Goal: Information Seeking & Learning: Check status

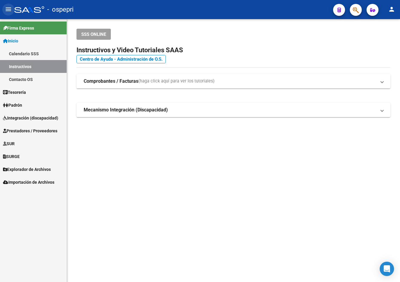
click at [10, 10] on mat-icon "menu" at bounding box center [8, 9] width 7 height 7
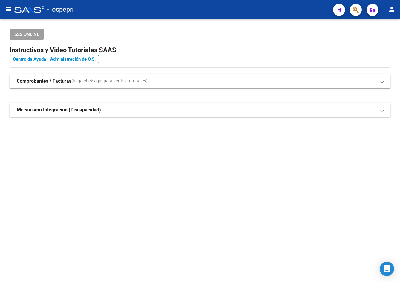
click at [6, 7] on mat-icon "menu" at bounding box center [8, 9] width 7 height 7
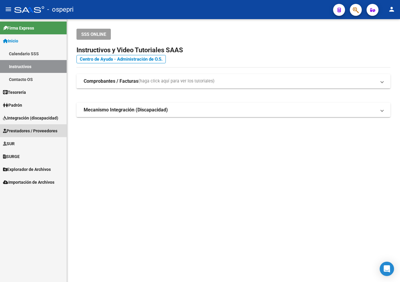
click at [31, 131] on span "Prestadores / Proveedores" at bounding box center [30, 131] width 54 height 7
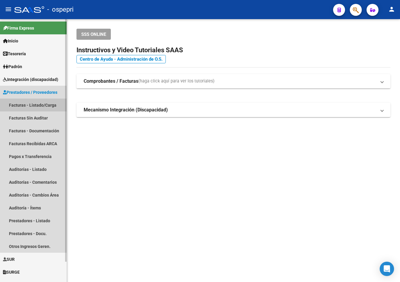
click at [37, 103] on link "Facturas - Listado/Carga" at bounding box center [33, 105] width 67 height 13
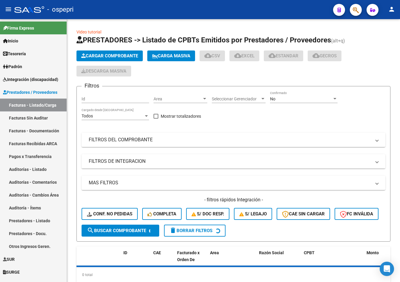
click at [8, 8] on mat-icon "menu" at bounding box center [8, 9] width 7 height 7
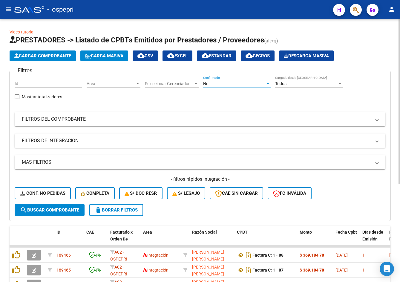
click at [223, 82] on div "No" at bounding box center [234, 83] width 62 height 5
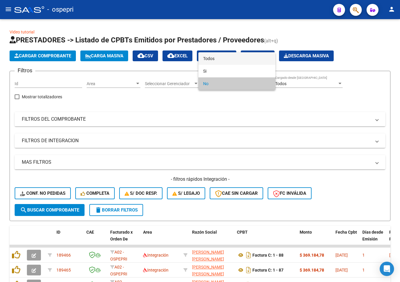
click at [232, 60] on span "Todos" at bounding box center [237, 58] width 68 height 13
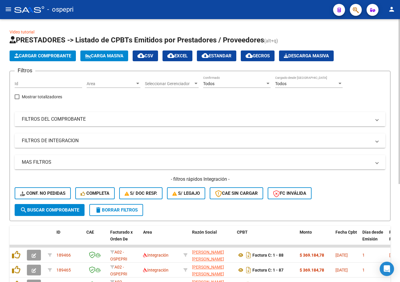
click at [231, 115] on mat-expansion-panel-header "FILTROS DEL COMPROBANTE" at bounding box center [200, 119] width 371 height 14
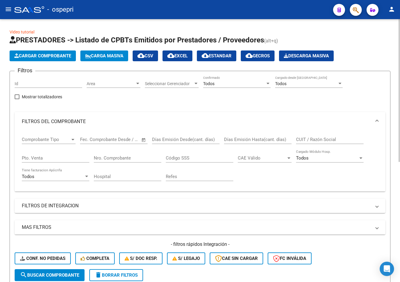
click at [286, 139] on input "CUIT / Razón Social" at bounding box center [330, 139] width 68 height 5
paste input "27329220384"
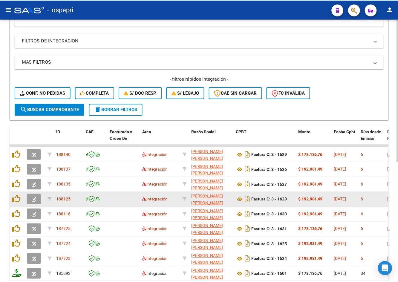
scroll to position [221, 0]
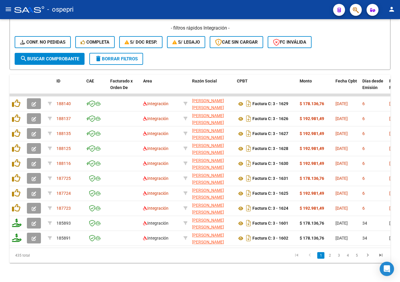
type input "27329220384"
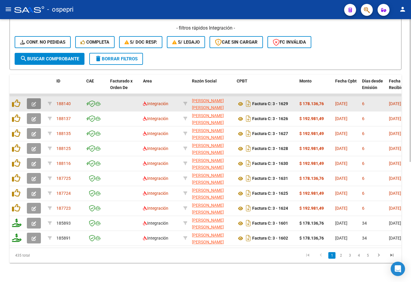
click at [33, 102] on icon "button" at bounding box center [34, 104] width 4 height 4
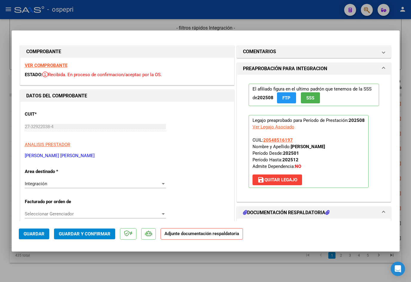
click at [56, 64] on strong "VER COMPROBANTE" at bounding box center [46, 65] width 43 height 5
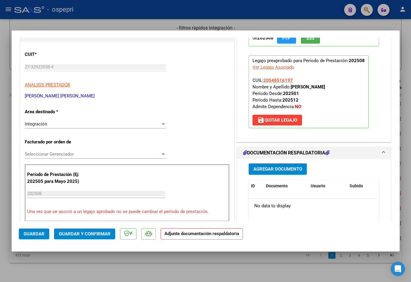
scroll to position [0, 0]
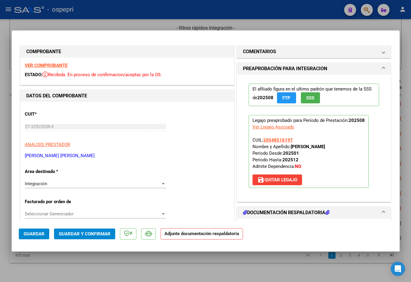
click at [281, 24] on div at bounding box center [205, 141] width 411 height 282
type input "$ 0,00"
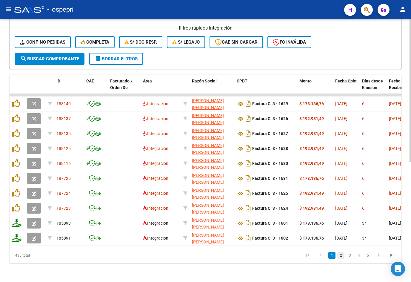
click at [286, 255] on link "2" at bounding box center [341, 255] width 7 height 7
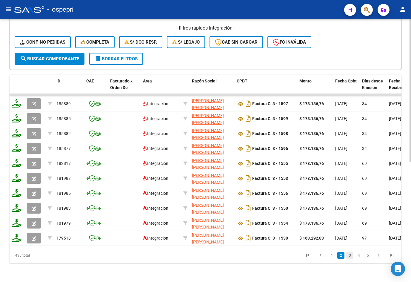
click at [286, 257] on link "3" at bounding box center [350, 255] width 7 height 7
click at [286, 254] on link "1" at bounding box center [332, 255] width 7 height 7
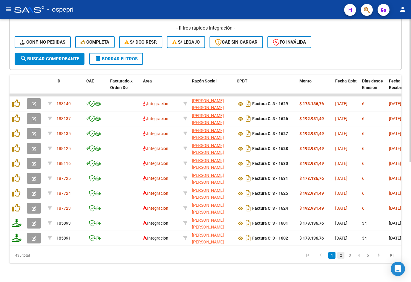
click at [286, 256] on link "2" at bounding box center [341, 255] width 7 height 7
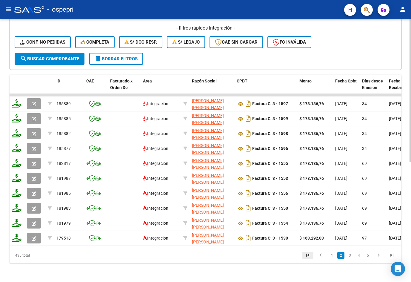
click at [286, 253] on icon "go to first page" at bounding box center [308, 255] width 8 height 7
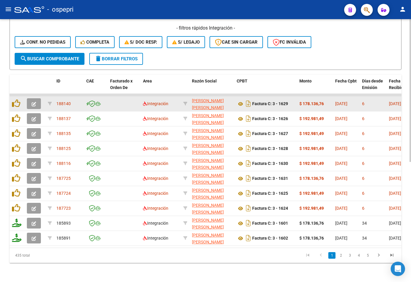
click at [38, 98] on button "button" at bounding box center [34, 103] width 14 height 11
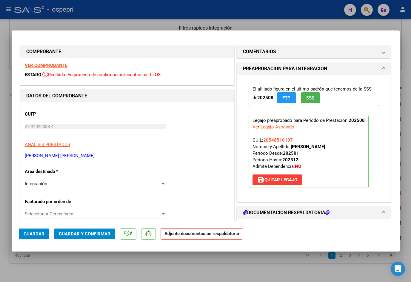
click at [53, 65] on strong "VER COMPROBANTE" at bounding box center [46, 65] width 43 height 5
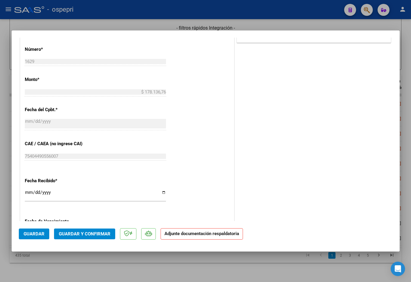
scroll to position [304, 0]
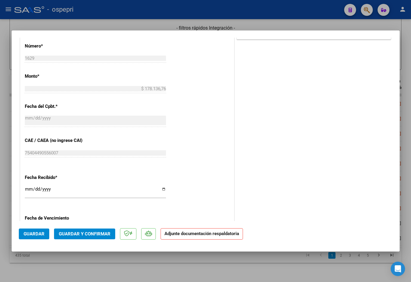
click at [286, 23] on div at bounding box center [205, 141] width 411 height 282
type input "$ 0,00"
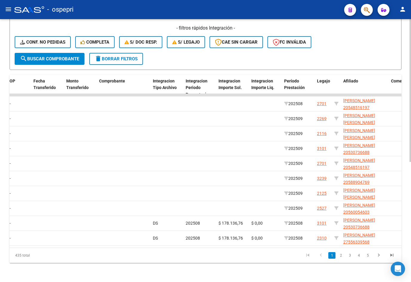
scroll to position [0, 590]
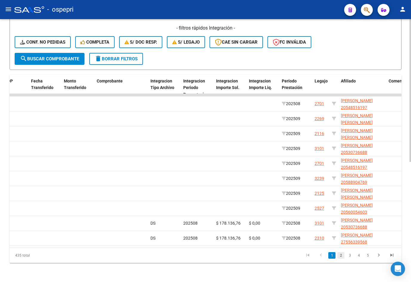
click at [286, 255] on link "2" at bounding box center [341, 255] width 7 height 7
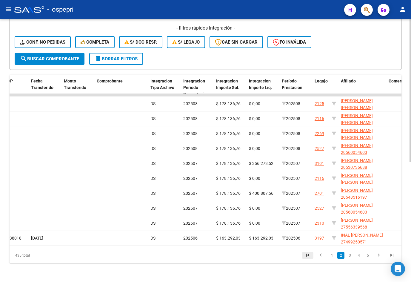
click at [286, 255] on icon "go to first page" at bounding box center [308, 255] width 8 height 7
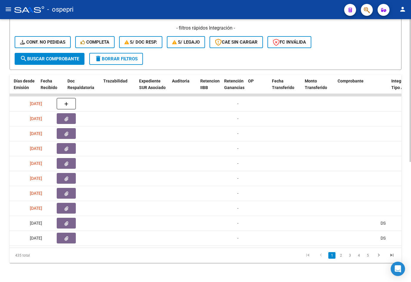
scroll to position [0, 346]
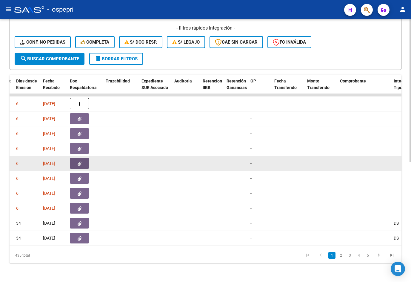
click at [79, 162] on button "button" at bounding box center [79, 163] width 19 height 11
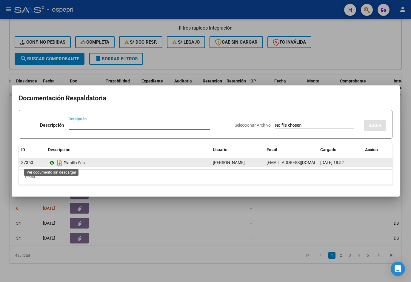
click at [50, 164] on icon at bounding box center [52, 162] width 8 height 7
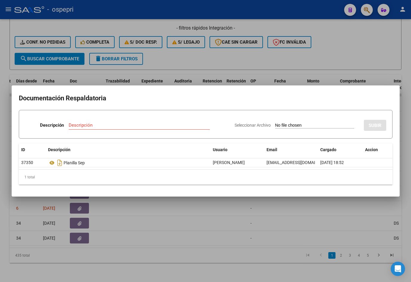
click at [286, 53] on div at bounding box center [205, 141] width 411 height 282
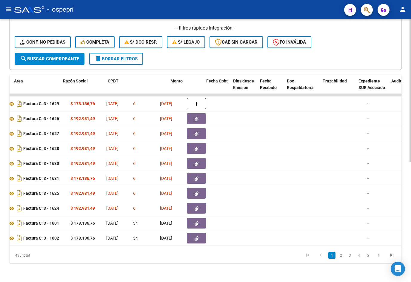
scroll to position [0, 0]
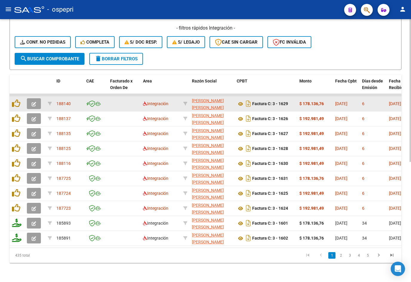
click at [37, 98] on button "button" at bounding box center [34, 103] width 14 height 11
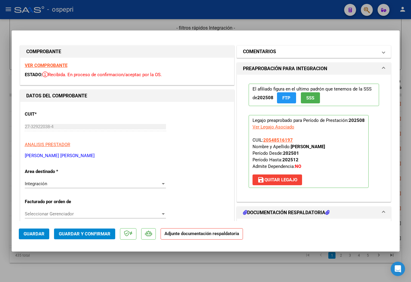
click at [282, 53] on mat-panel-title "COMENTARIOS" at bounding box center [310, 51] width 135 height 7
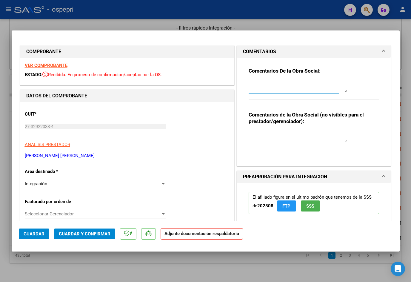
click at [281, 89] on textarea at bounding box center [298, 87] width 99 height 12
type textarea "Buen dia [PERSON_NAME], No hay planilla de asistencia adjunta. Corroborar y car…"
click at [273, 138] on textarea at bounding box center [298, 137] width 99 height 12
type textarea "N"
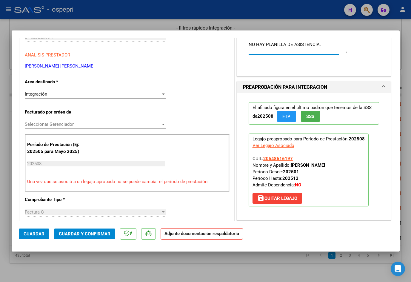
scroll to position [149, 0]
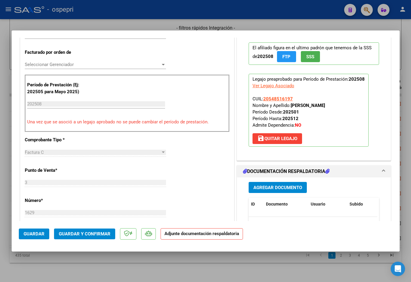
type textarea "NO HAY PLANILLA DE ASISTENCIA."
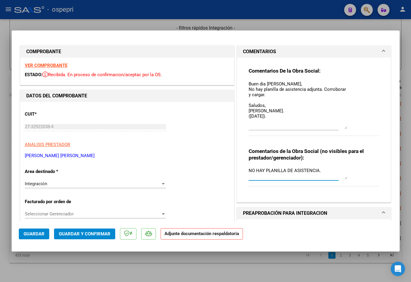
scroll to position [0, 0]
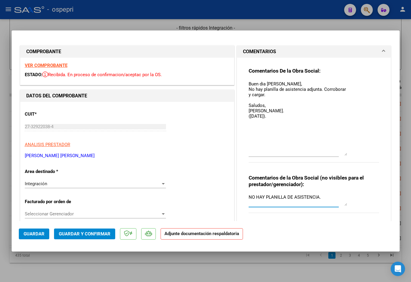
drag, startPoint x: 343, startPoint y: 90, endPoint x: 275, endPoint y: 102, distance: 68.9
click at [286, 154] on textarea "Buen dia [PERSON_NAME], No hay planilla de asistencia adjunta. Corroborar y car…" at bounding box center [298, 118] width 99 height 75
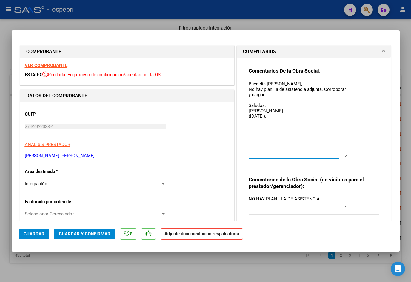
click at [279, 117] on textarea "Buen día [PERSON_NAME], No hay planilla de asistencia adjunta. Corroborar y car…" at bounding box center [298, 119] width 99 height 77
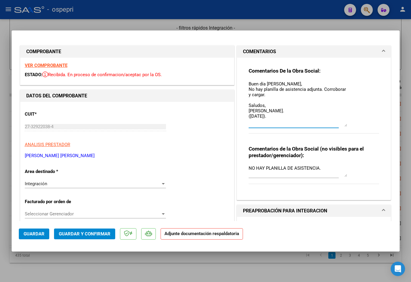
drag, startPoint x: 343, startPoint y: 155, endPoint x: 341, endPoint y: 125, distance: 30.8
click at [286, 125] on textarea "Buen día [PERSON_NAME], No hay planilla de asistencia adjunta. Corroborar y car…" at bounding box center [298, 104] width 99 height 46
type textarea "Buen día [PERSON_NAME], No hay planilla de asistencia adjunta. Corroborar y car…"
click at [44, 236] on button "Guardar" at bounding box center [34, 234] width 30 height 11
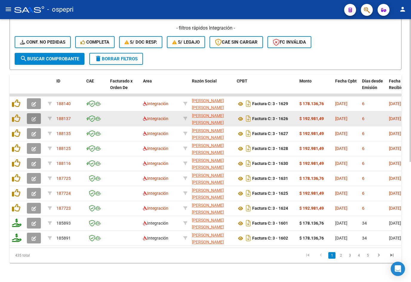
click at [36, 117] on icon "button" at bounding box center [34, 119] width 4 height 4
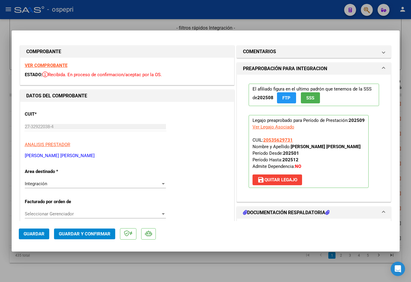
click at [59, 67] on strong "VER COMPROBANTE" at bounding box center [46, 65] width 43 height 5
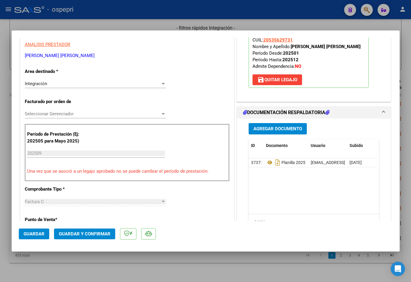
scroll to position [120, 0]
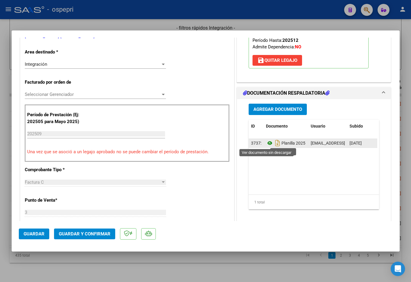
click at [269, 143] on icon at bounding box center [270, 143] width 8 height 7
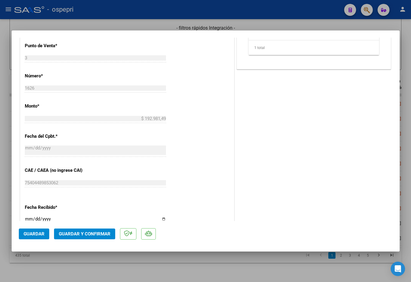
scroll to position [244, 0]
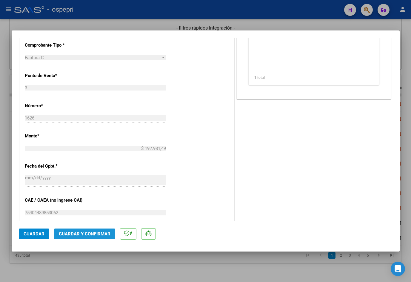
click at [86, 234] on span "Guardar y Confirmar" at bounding box center [85, 233] width 52 height 5
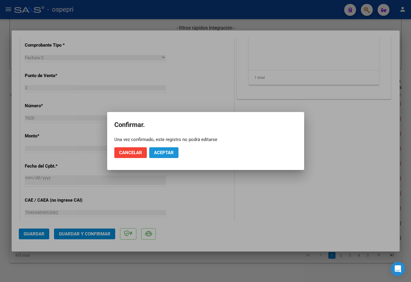
click at [163, 151] on span "Aceptar" at bounding box center [164, 152] width 20 height 5
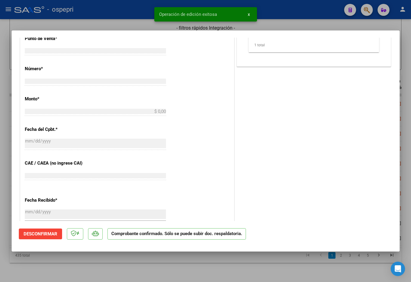
scroll to position [0, 0]
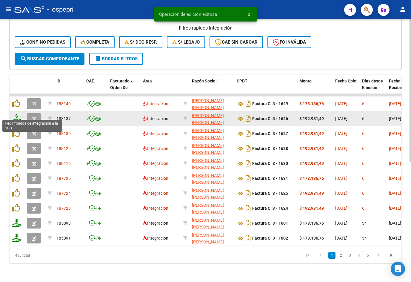
click at [18, 116] on icon at bounding box center [17, 118] width 10 height 8
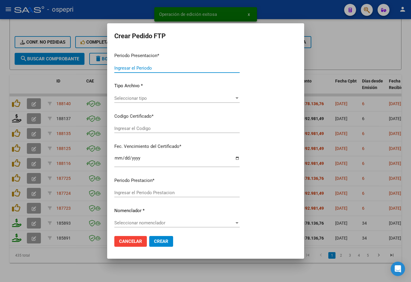
type input "202509"
type input "$ 192.981,49"
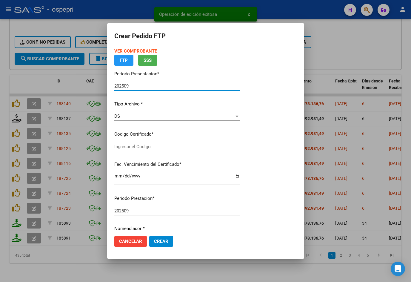
type input "2053562973-1"
type input "[DATE]"
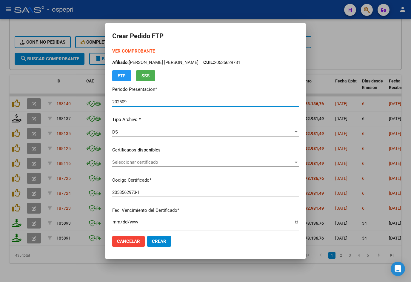
click at [144, 163] on span "Seleccionar certificado" at bounding box center [202, 162] width 181 height 5
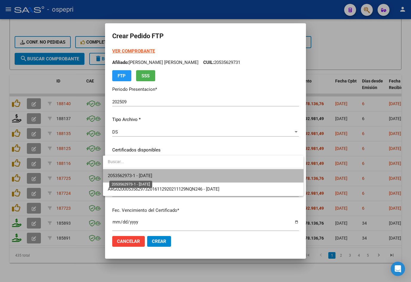
click at [152, 176] on span "2053562973-1 - [DATE]" at bounding box center [130, 175] width 45 height 5
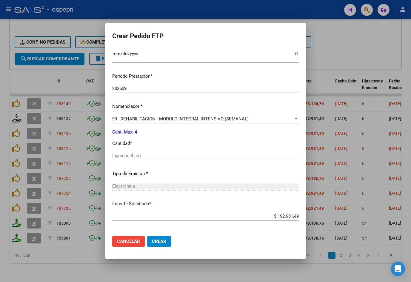
scroll to position [194, 0]
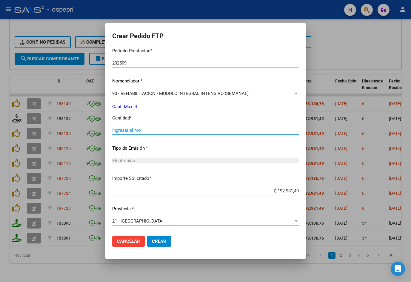
click at [141, 131] on input "Ingresar el nro" at bounding box center [205, 130] width 187 height 5
type input "4"
click at [156, 239] on span "Crear" at bounding box center [159, 241] width 14 height 5
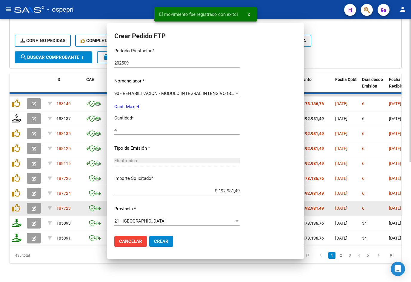
scroll to position [160, 0]
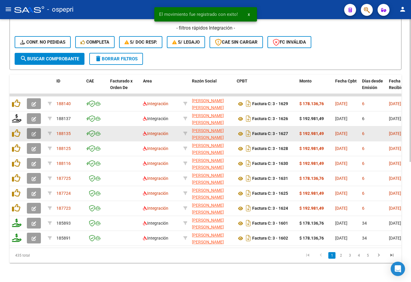
click at [33, 132] on icon "button" at bounding box center [34, 134] width 4 height 4
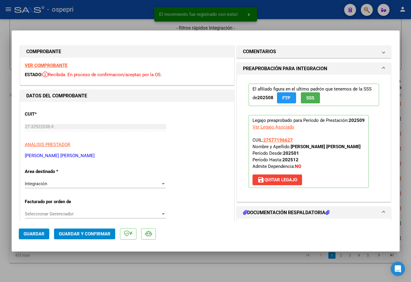
click at [51, 67] on strong "VER COMPROBANTE" at bounding box center [46, 65] width 43 height 5
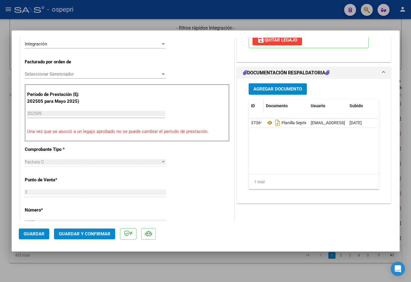
scroll to position [179, 0]
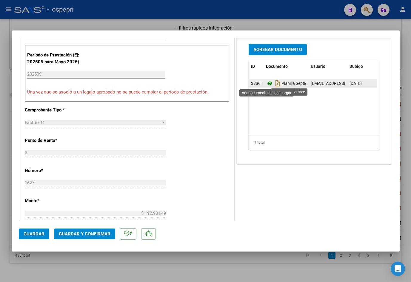
click at [269, 83] on icon at bounding box center [270, 83] width 8 height 7
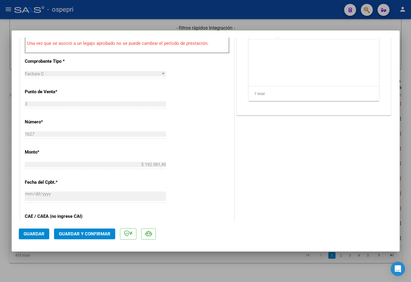
scroll to position [239, 0]
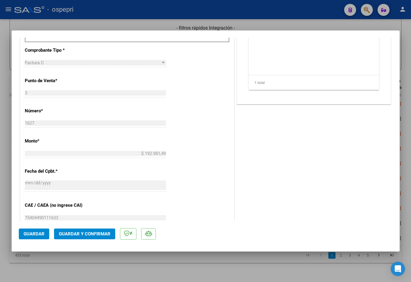
click at [82, 233] on span "Guardar y Confirmar" at bounding box center [85, 233] width 52 height 5
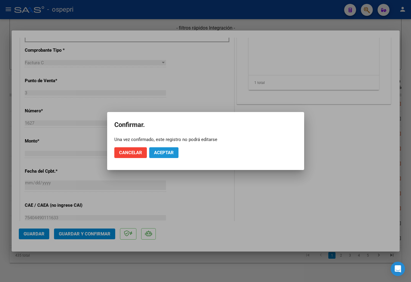
click at [154, 152] on span "Aceptar" at bounding box center [164, 152] width 20 height 5
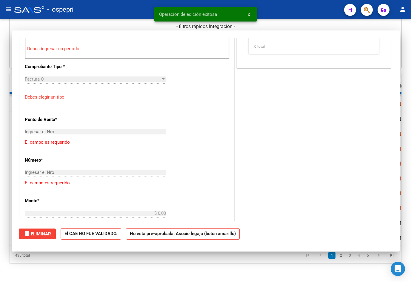
scroll to position [0, 0]
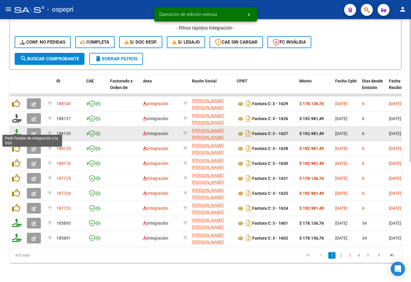
click at [16, 129] on icon at bounding box center [17, 133] width 10 height 8
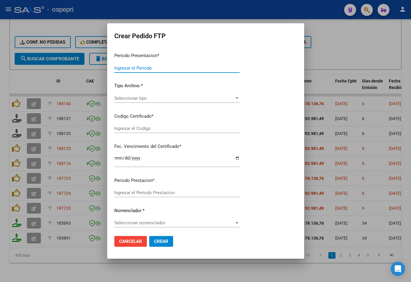
type input "202509"
type input "$ 192.981,49"
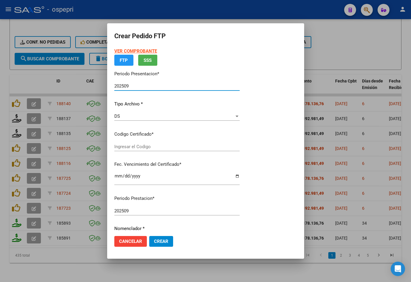
type input "ARG01000577196622019082920220829NQN249"
type input "[DATE]"
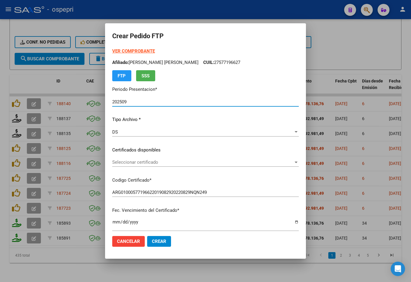
click at [150, 164] on span "Seleccionar certificado" at bounding box center [202, 162] width 181 height 5
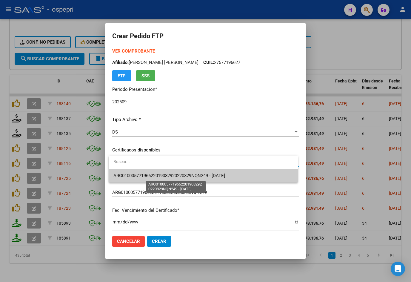
click at [157, 175] on span "ARG01000577196622019082920220829NQN249 - [DATE]" at bounding box center [170, 175] width 112 height 5
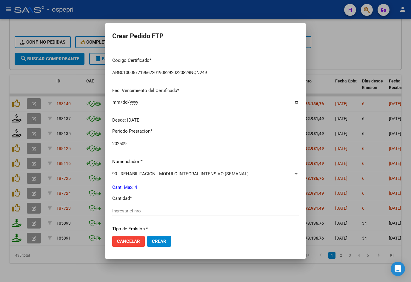
scroll to position [149, 0]
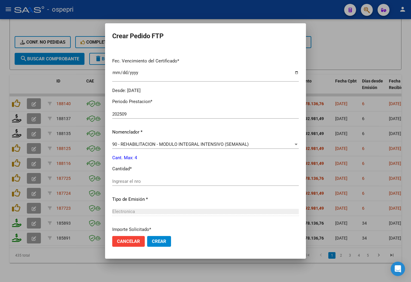
click at [146, 181] on input "Ingresar el nro" at bounding box center [205, 181] width 187 height 5
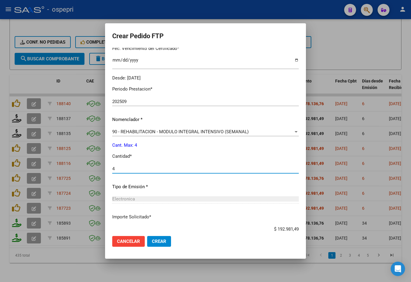
scroll to position [200, 0]
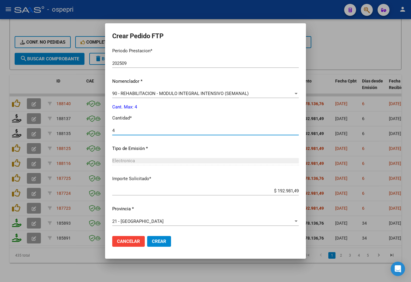
type input "4"
click at [165, 240] on span "Crear" at bounding box center [159, 241] width 14 height 5
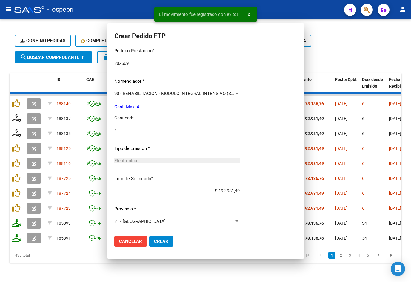
scroll to position [166, 0]
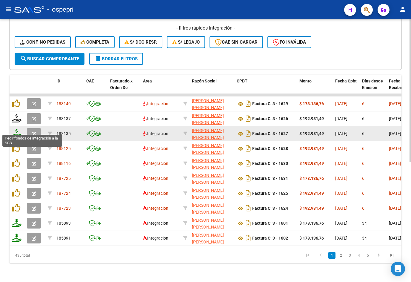
click at [18, 132] on icon at bounding box center [17, 133] width 10 height 8
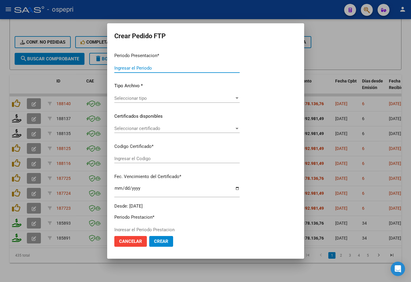
type input "202509"
type input "$ 192.981,49"
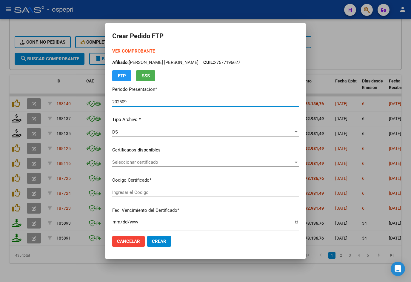
type input "ARG01000577196622019082920220829NQN249"
type input "[DATE]"
click at [158, 163] on span "Seleccionar certificado" at bounding box center [202, 162] width 181 height 5
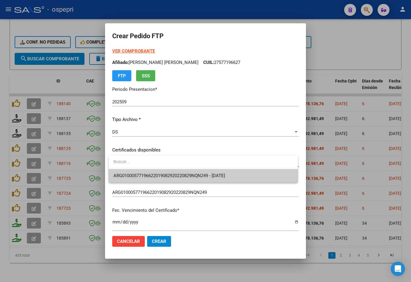
click at [162, 177] on span "ARG01000577196622019082920220829NQN249 - [DATE]" at bounding box center [170, 175] width 112 height 5
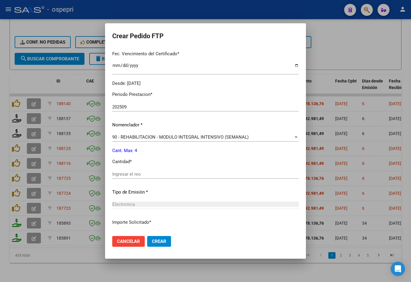
scroll to position [179, 0]
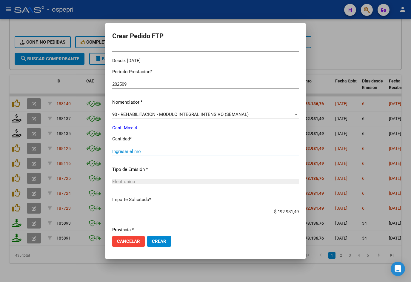
click at [151, 149] on input "Ingresar el nro" at bounding box center [205, 151] width 187 height 5
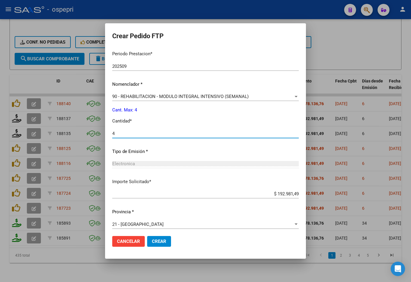
scroll to position [200, 0]
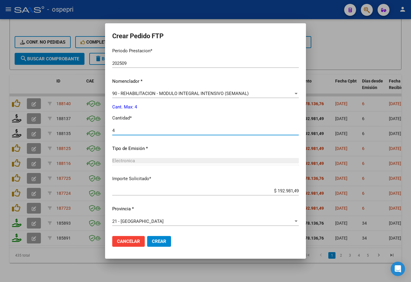
type input "4"
click at [168, 241] on button "Crear" at bounding box center [159, 241] width 24 height 11
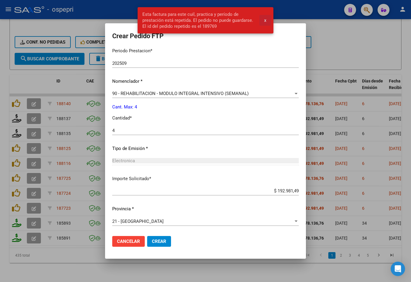
click at [266, 19] on span "x" at bounding box center [265, 20] width 2 height 5
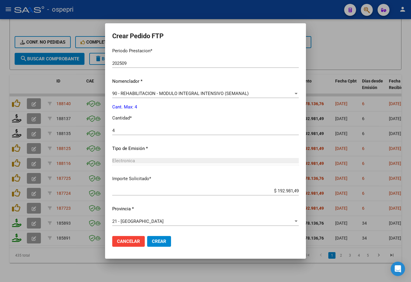
click at [286, 46] on div at bounding box center [205, 141] width 411 height 282
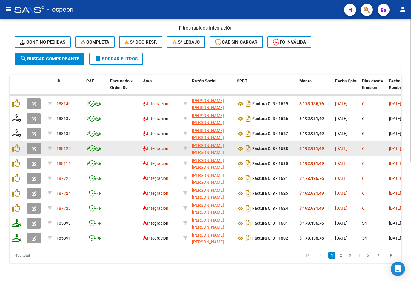
click at [36, 147] on icon "button" at bounding box center [34, 149] width 4 height 4
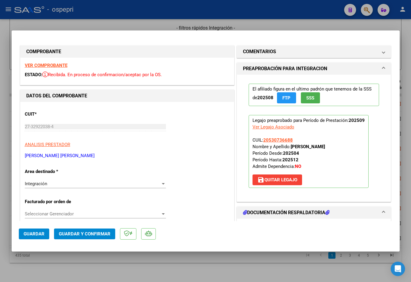
click at [51, 66] on strong "VER COMPROBANTE" at bounding box center [46, 65] width 43 height 5
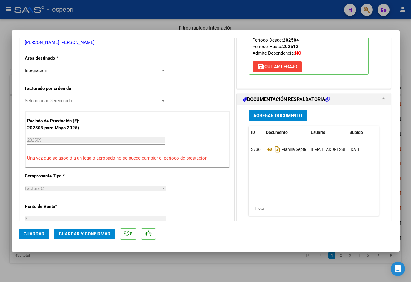
scroll to position [149, 0]
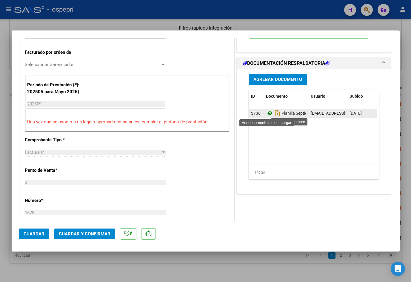
click at [268, 114] on icon at bounding box center [270, 113] width 8 height 7
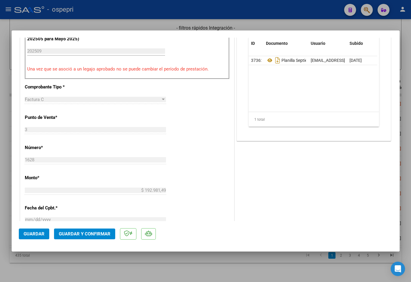
scroll to position [209, 0]
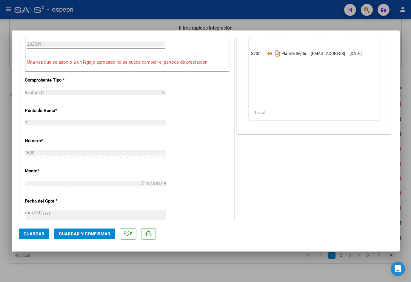
click at [96, 239] on button "Guardar y Confirmar" at bounding box center [84, 234] width 61 height 11
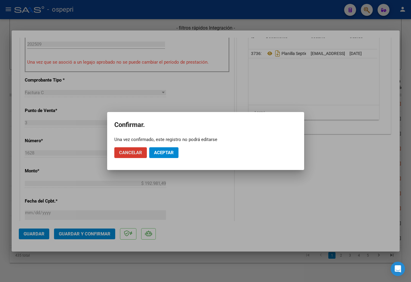
click at [174, 148] on button "Aceptar" at bounding box center [163, 152] width 29 height 11
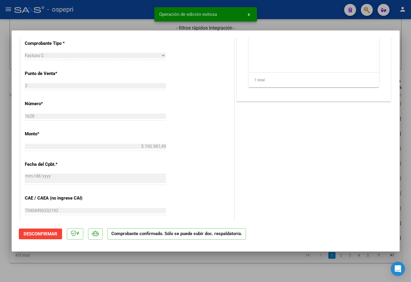
type input "$ 0,00"
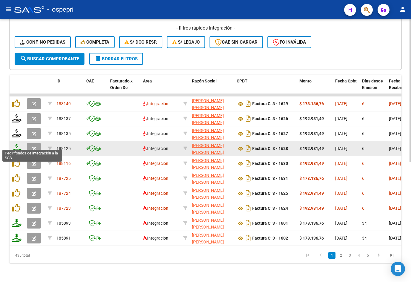
click at [18, 144] on icon at bounding box center [17, 148] width 10 height 8
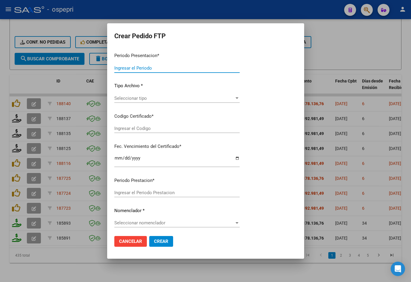
type input "202509"
type input "$ 192.981,49"
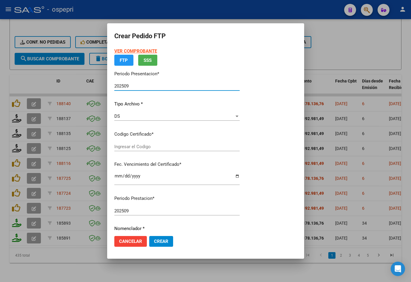
type input "2053073668-8"
type input "[DATE]"
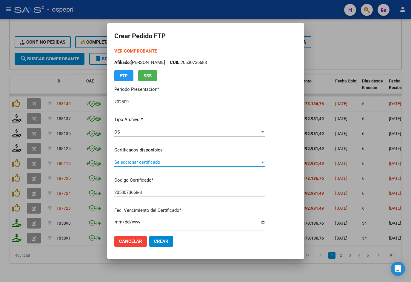
click at [141, 162] on span "Seleccionar certificado" at bounding box center [187, 162] width 146 height 5
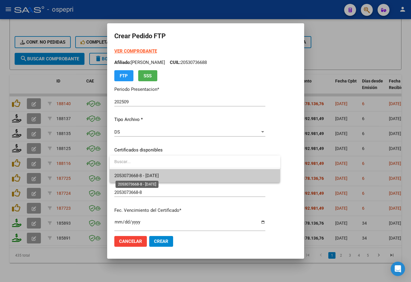
click at [152, 175] on span "2053073668-8 - [DATE]" at bounding box center [136, 175] width 45 height 5
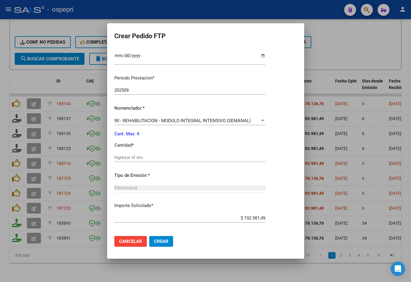
scroll to position [179, 0]
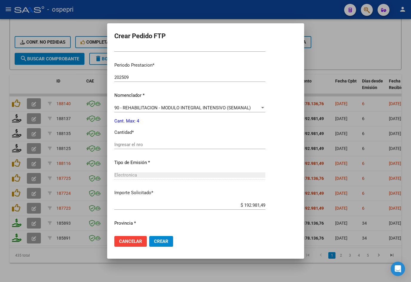
click at [138, 146] on input "Ingresar el nro" at bounding box center [189, 144] width 151 height 5
type input "4"
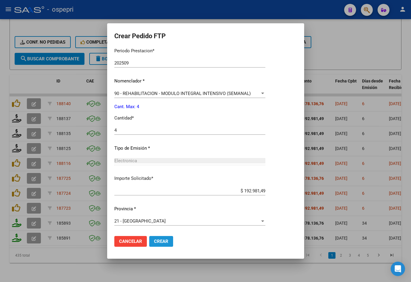
click at [166, 243] on span "Crear" at bounding box center [161, 241] width 14 height 5
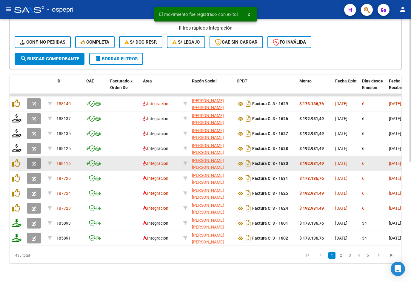
click at [32, 162] on icon "button" at bounding box center [34, 164] width 4 height 4
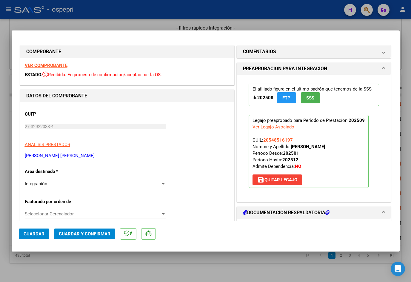
click at [56, 65] on strong "VER COMPROBANTE" at bounding box center [46, 65] width 43 height 5
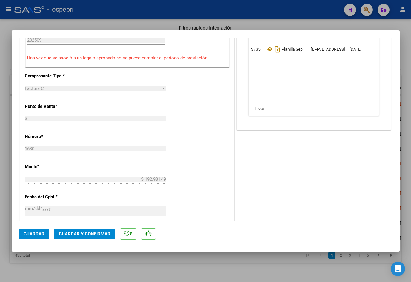
scroll to position [209, 0]
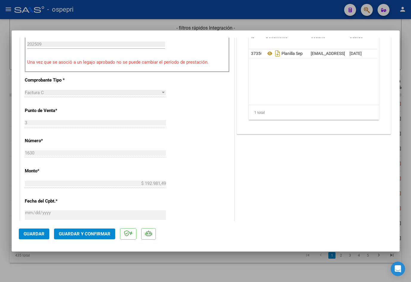
click at [286, 118] on div at bounding box center [205, 141] width 411 height 282
type input "$ 0,00"
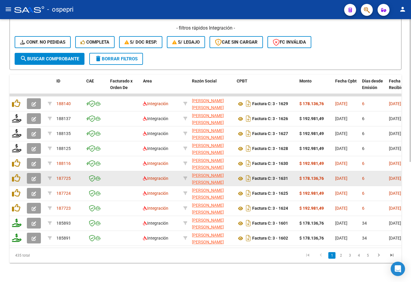
click at [31, 174] on button "button" at bounding box center [34, 178] width 14 height 11
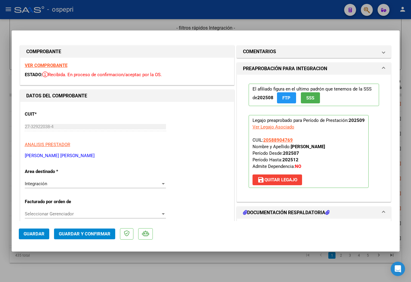
click at [53, 66] on strong "VER COMPROBANTE" at bounding box center [46, 65] width 43 height 5
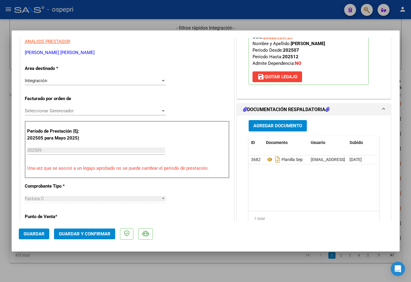
scroll to position [120, 0]
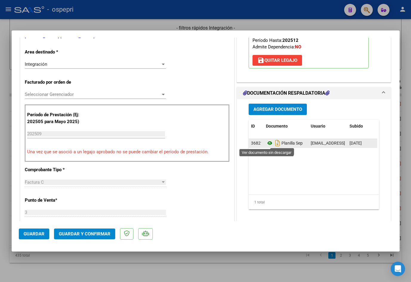
click at [268, 143] on icon at bounding box center [270, 143] width 8 height 7
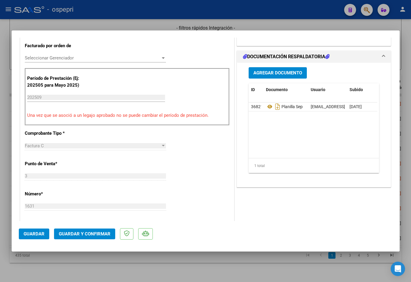
scroll to position [179, 0]
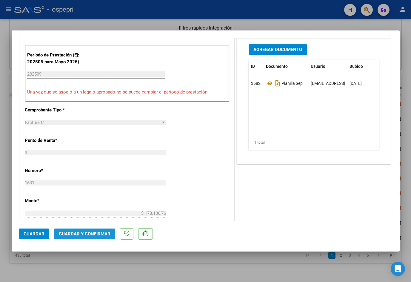
click at [92, 238] on button "Guardar y Confirmar" at bounding box center [84, 234] width 61 height 11
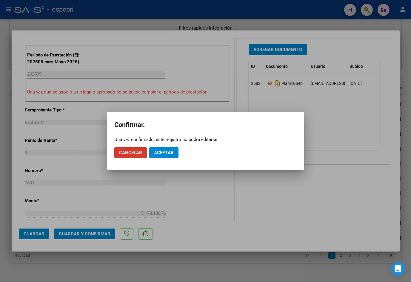
click at [166, 152] on span "Aceptar" at bounding box center [164, 152] width 20 height 5
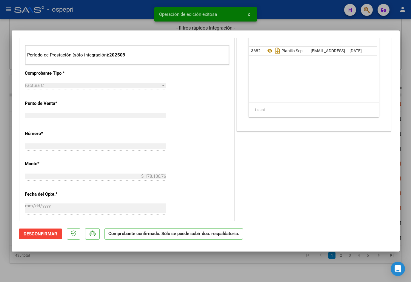
type input "$ 0,00"
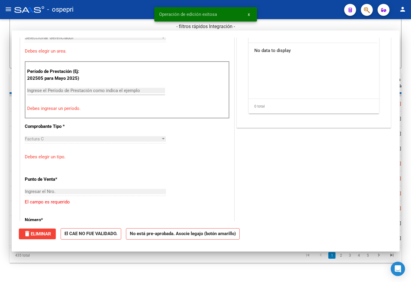
scroll to position [190, 0]
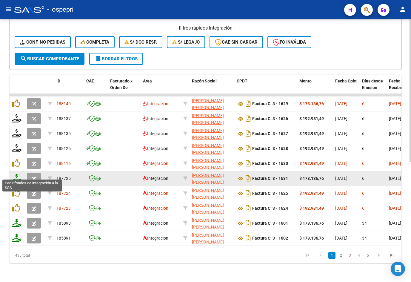
click at [17, 176] on icon at bounding box center [17, 178] width 10 height 8
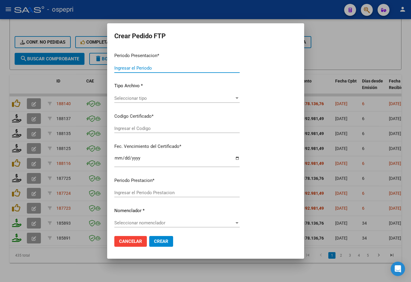
type input "202509"
type input "$ 178.136,76"
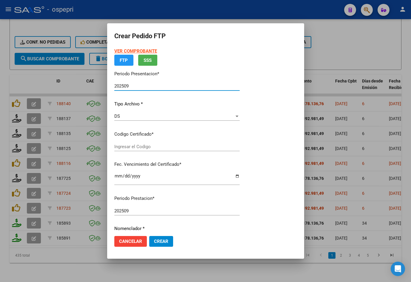
type input "2058890476-9"
type input "[DATE]"
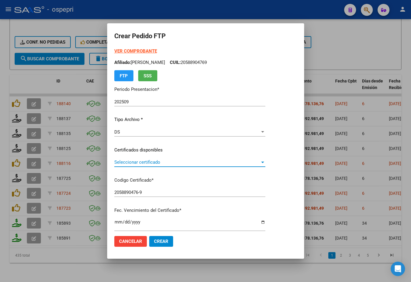
click at [157, 161] on span "Seleccionar certificado" at bounding box center [187, 162] width 146 height 5
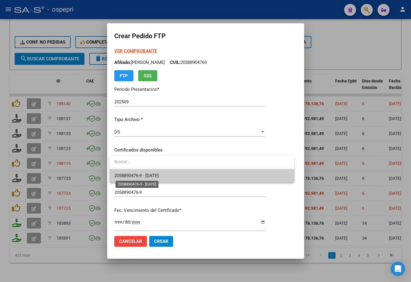
click at [159, 174] on span "2058890476-9 - [DATE]" at bounding box center [136, 175] width 45 height 5
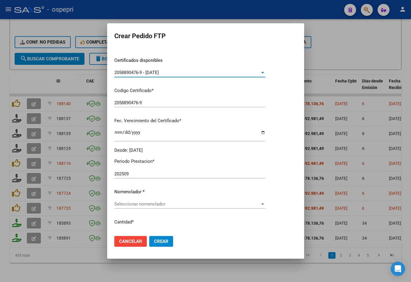
scroll to position [179, 0]
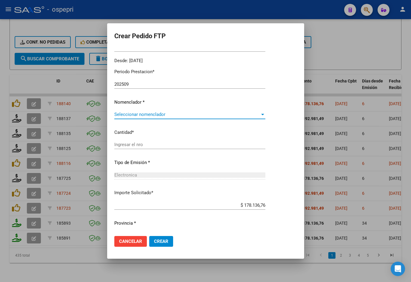
click at [146, 112] on span "Seleccionar nomenclador" at bounding box center [187, 114] width 146 height 5
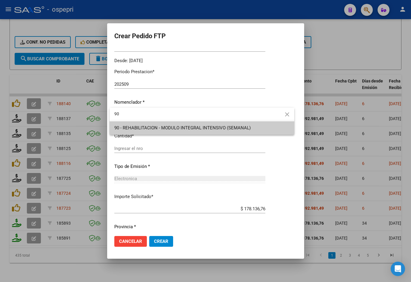
type input "90"
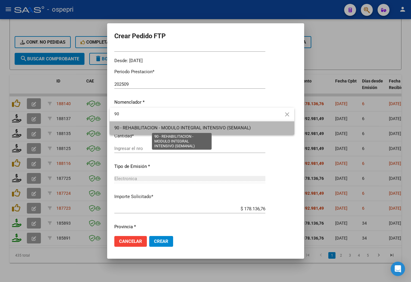
click at [154, 128] on span "90 - REHABILITACION - MODULO INTEGRAL INTENSIVO (SEMANAL)" at bounding box center [182, 127] width 137 height 5
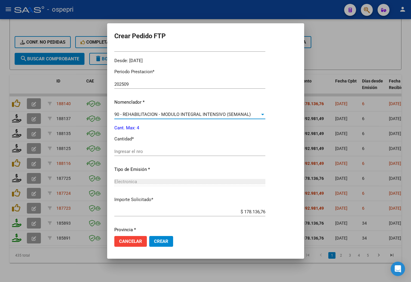
click at [154, 149] on input "Ingresar el nro" at bounding box center [189, 151] width 151 height 5
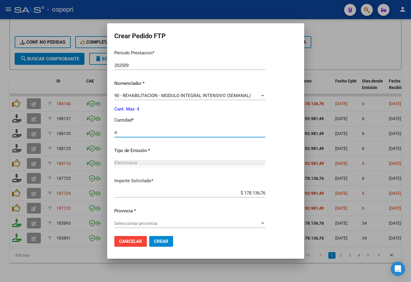
scroll to position [200, 0]
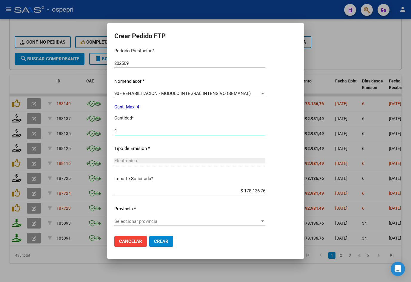
type input "4"
click at [166, 221] on span "Seleccionar provincia" at bounding box center [187, 221] width 146 height 5
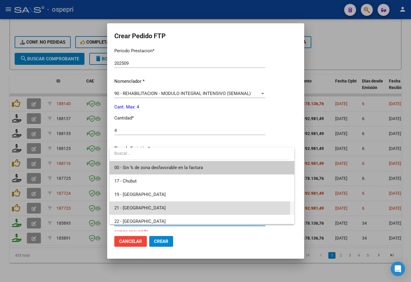
click at [157, 207] on span "21 - [GEOGRAPHIC_DATA]" at bounding box center [201, 207] width 175 height 13
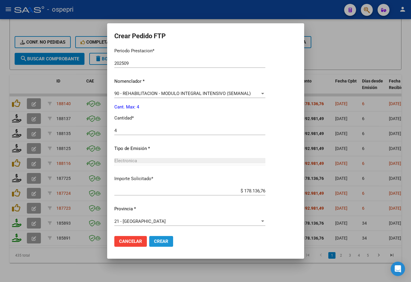
click at [166, 242] on span "Crear" at bounding box center [161, 241] width 14 height 5
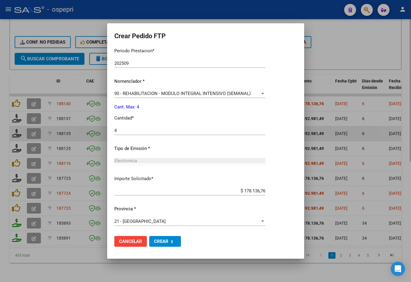
scroll to position [0, 0]
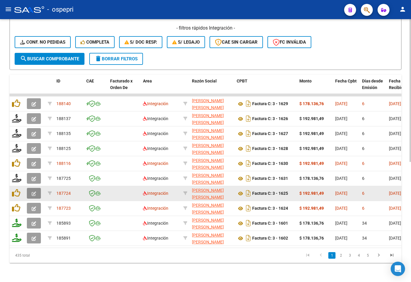
click at [33, 192] on icon "button" at bounding box center [34, 194] width 4 height 4
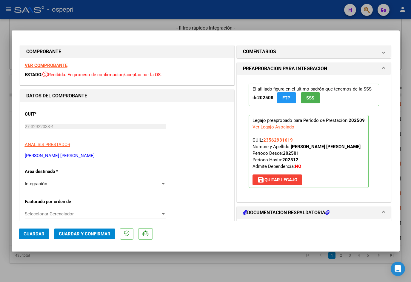
click at [53, 64] on strong "VER COMPROBANTE" at bounding box center [46, 65] width 43 height 5
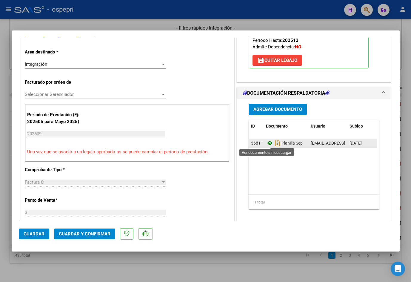
click at [268, 143] on icon at bounding box center [270, 143] width 8 height 7
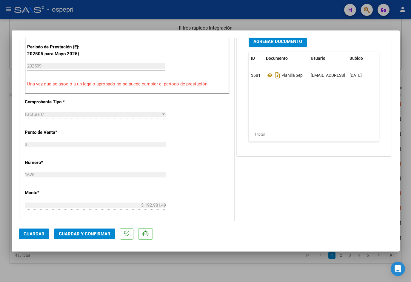
scroll to position [239, 0]
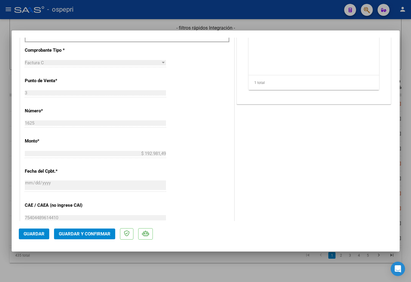
click at [96, 235] on span "Guardar y Confirmar" at bounding box center [85, 233] width 52 height 5
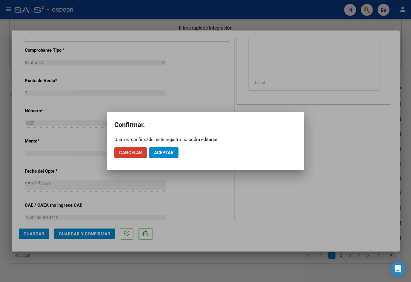
click at [158, 153] on span "Aceptar" at bounding box center [164, 152] width 20 height 5
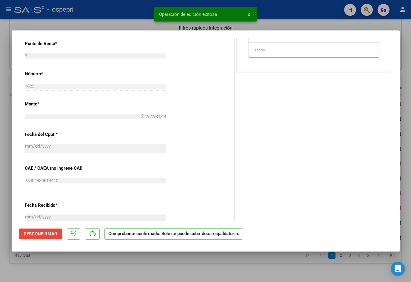
type input "$ 0,00"
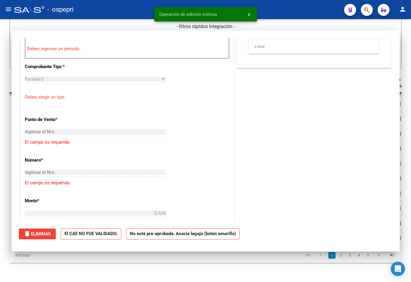
scroll to position [250, 0]
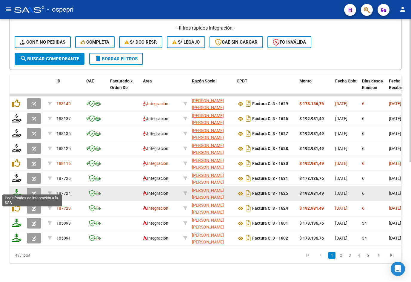
click at [17, 189] on icon at bounding box center [17, 193] width 10 height 8
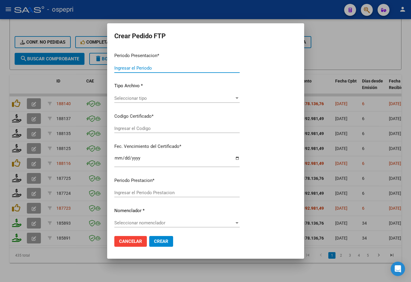
type input "202509"
type input "$ 192.981,49"
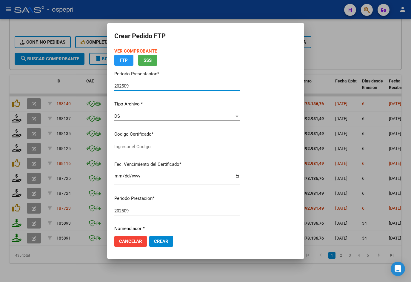
type input "23562931619"
type input "[DATE]"
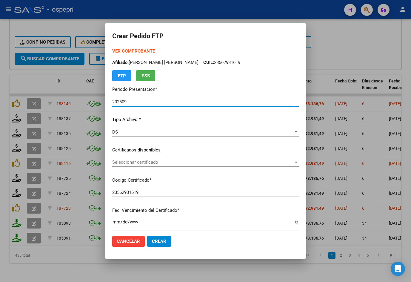
click at [132, 164] on span "Seleccionar certificado" at bounding box center [202, 162] width 181 height 5
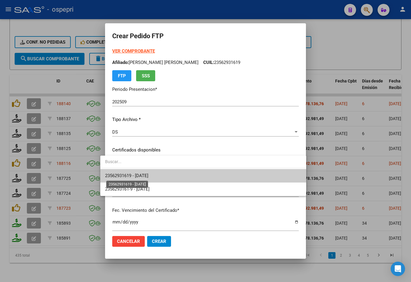
click at [139, 176] on span "23562931619 - [DATE]" at bounding box center [126, 175] width 43 height 5
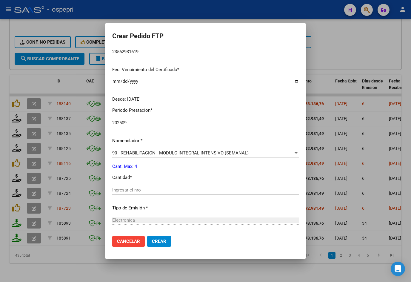
scroll to position [149, 0]
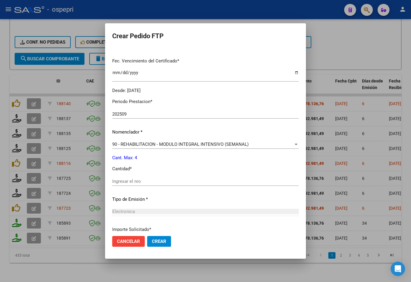
click at [137, 182] on input "Ingresar el nro" at bounding box center [205, 181] width 187 height 5
type input "4"
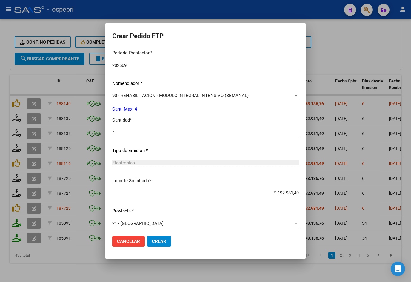
scroll to position [200, 0]
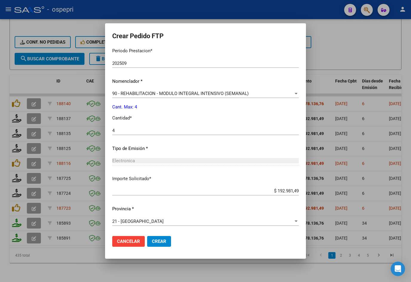
click at [157, 243] on span "Crear" at bounding box center [159, 241] width 14 height 5
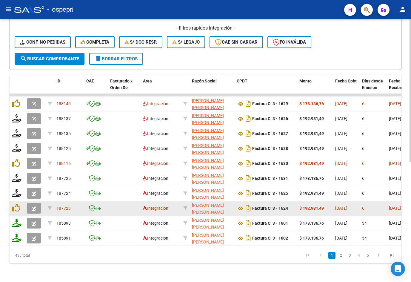
click at [34, 206] on icon "button" at bounding box center [34, 208] width 4 height 4
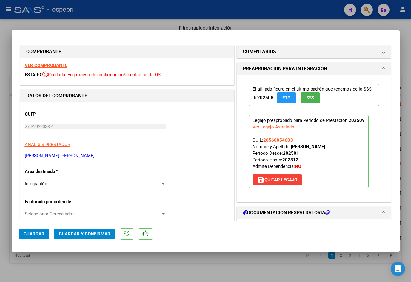
click at [49, 65] on strong "VER COMPROBANTE" at bounding box center [46, 65] width 43 height 5
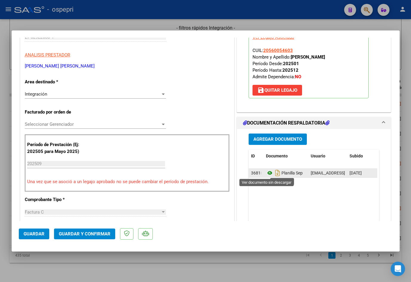
click at [267, 173] on icon at bounding box center [270, 172] width 8 height 7
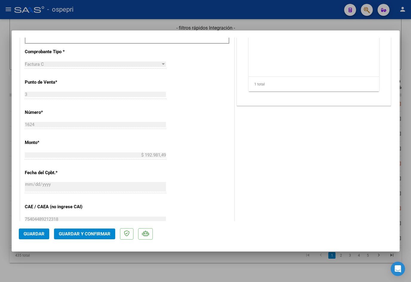
scroll to position [239, 0]
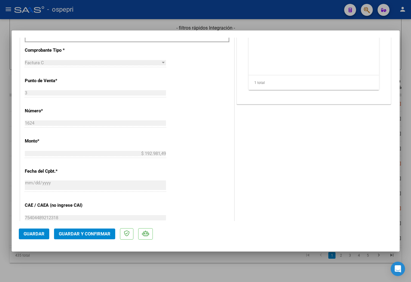
click at [97, 236] on span "Guardar y Confirmar" at bounding box center [85, 233] width 52 height 5
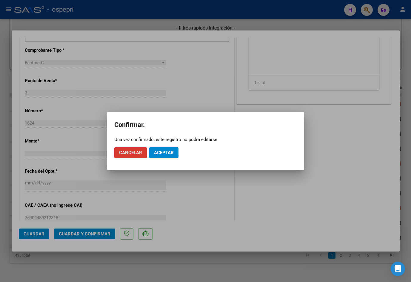
click at [161, 154] on span "Aceptar" at bounding box center [164, 152] width 20 height 5
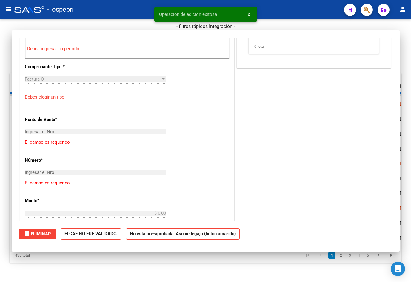
scroll to position [0, 0]
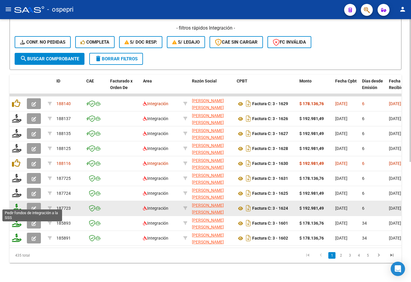
click at [17, 205] on icon at bounding box center [17, 208] width 10 height 8
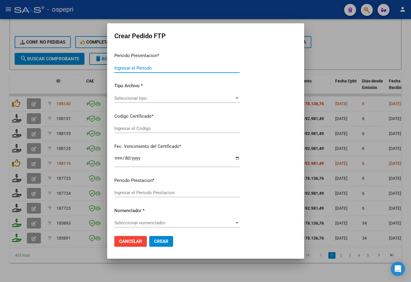
type input "202509"
type input "$ 192.981,49"
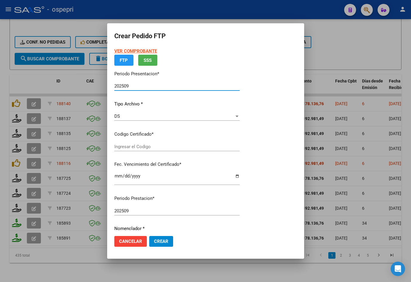
type input "2056005460-3"
type input "[DATE]"
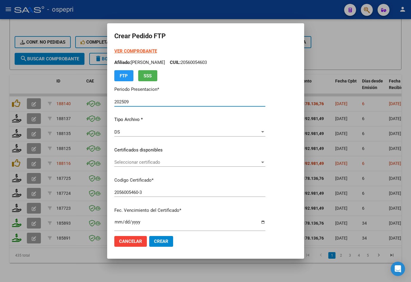
click at [135, 163] on span "Seleccionar certificado" at bounding box center [187, 162] width 146 height 5
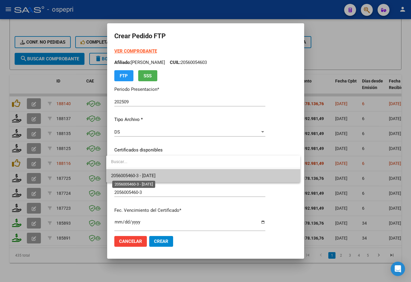
click at [150, 175] on span "2056005460-3 - [DATE]" at bounding box center [133, 175] width 45 height 5
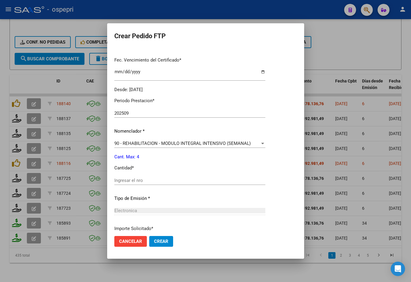
scroll to position [200, 0]
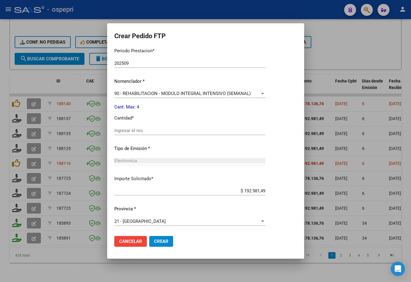
click at [136, 132] on input "Ingresar el nro" at bounding box center [189, 130] width 151 height 5
type input "4"
click at [163, 242] on span "Crear" at bounding box center [161, 241] width 14 height 5
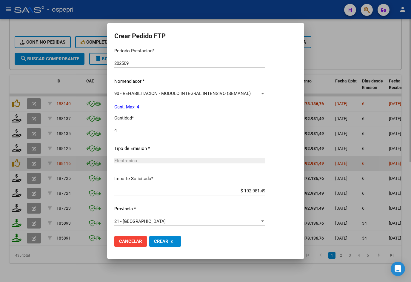
scroll to position [0, 0]
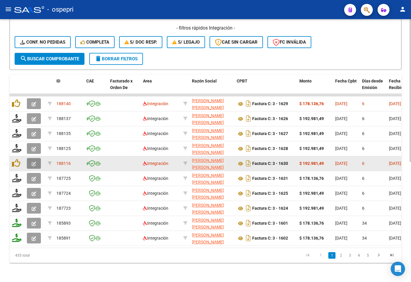
click at [28, 160] on button "button" at bounding box center [34, 163] width 14 height 11
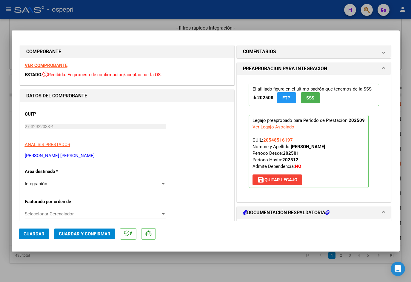
click at [57, 64] on strong "VER COMPROBANTE" at bounding box center [46, 65] width 43 height 5
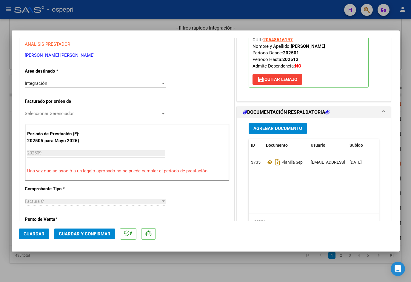
scroll to position [120, 0]
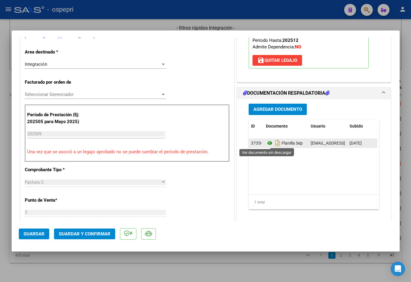
click at [267, 143] on icon at bounding box center [270, 143] width 8 height 7
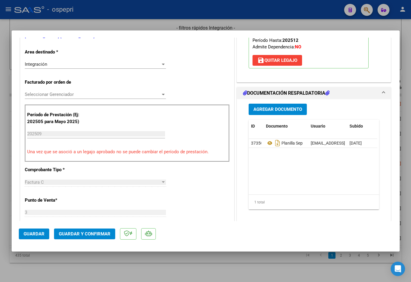
type input "$ 0,00"
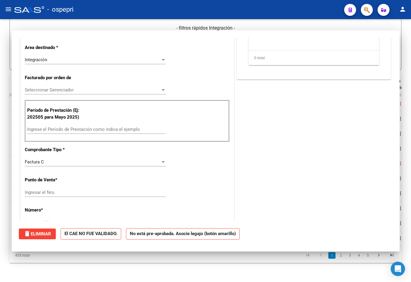
scroll to position [0, 0]
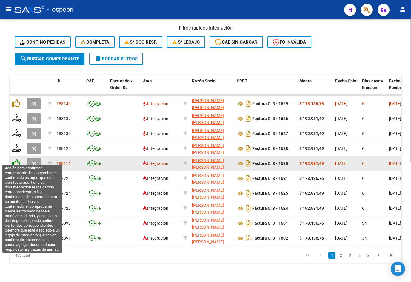
click at [19, 160] on icon at bounding box center [16, 163] width 8 height 8
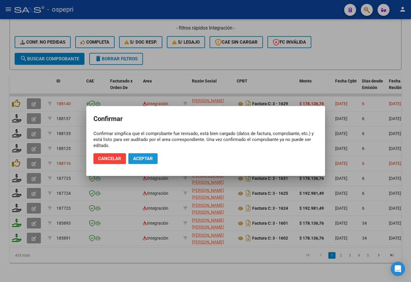
click at [149, 160] on span "Aceptar" at bounding box center [143, 158] width 20 height 5
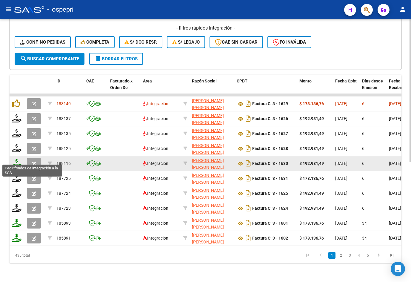
click at [17, 160] on icon at bounding box center [17, 163] width 10 height 8
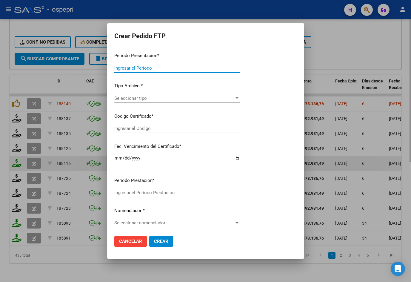
type input "202509"
type input "$ 192.981,49"
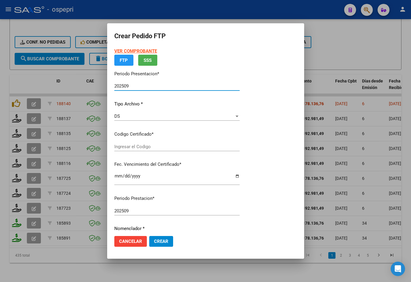
type input "xx"
type input "[DATE]"
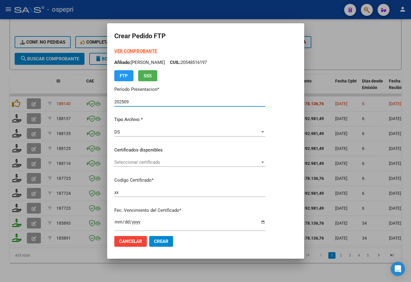
click at [139, 163] on span "Seleccionar certificado" at bounding box center [187, 162] width 146 height 5
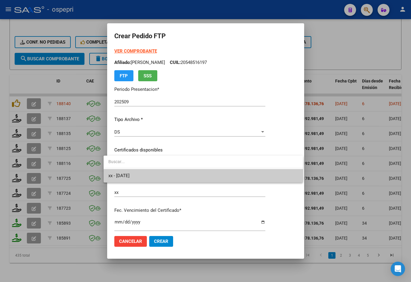
click at [143, 181] on span "xx - [DATE]" at bounding box center [203, 175] width 190 height 13
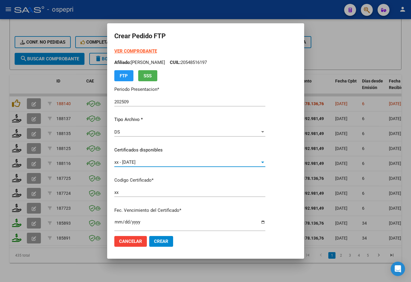
scroll to position [120, 0]
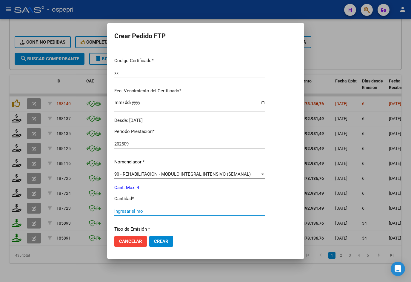
click at [142, 211] on input "Ingresar el nro" at bounding box center [189, 211] width 151 height 5
type input "4"
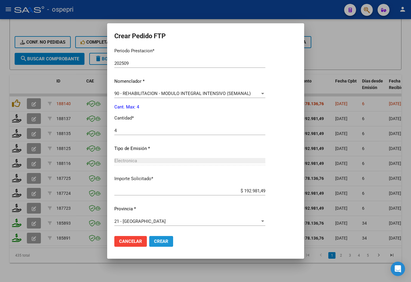
click at [157, 239] on span "Crear" at bounding box center [161, 241] width 14 height 5
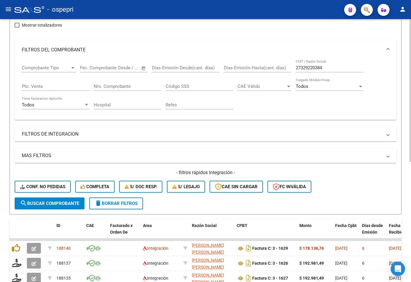
scroll to position [0, 0]
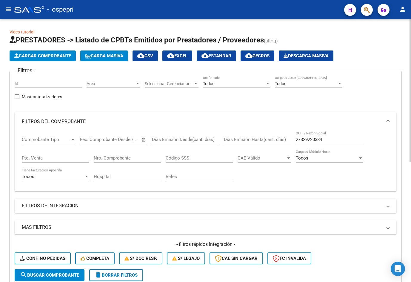
click at [286, 140] on input "27329220384" at bounding box center [330, 139] width 68 height 5
paste input "14522317"
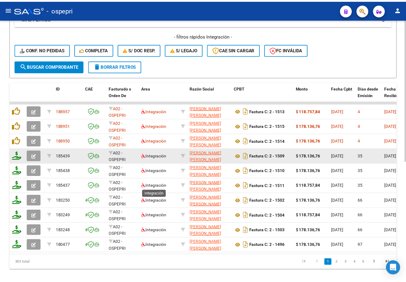
scroll to position [209, 0]
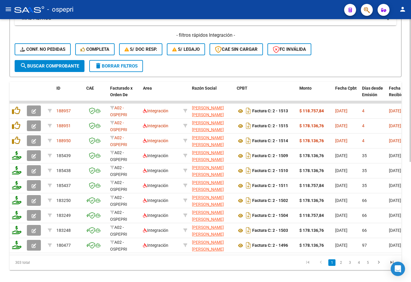
type input "27314522317"
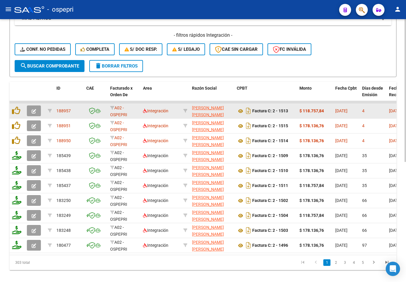
click at [36, 108] on span "button" at bounding box center [34, 110] width 4 height 5
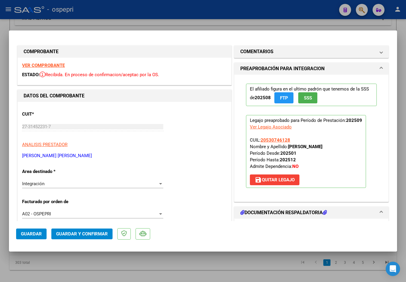
click at [47, 65] on strong "VER COMPROBANTE" at bounding box center [43, 65] width 43 height 5
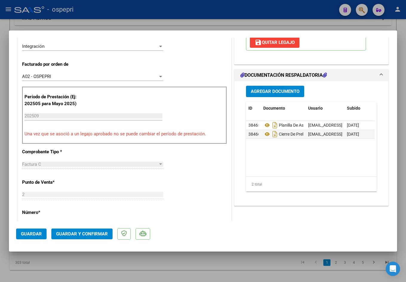
scroll to position [179, 0]
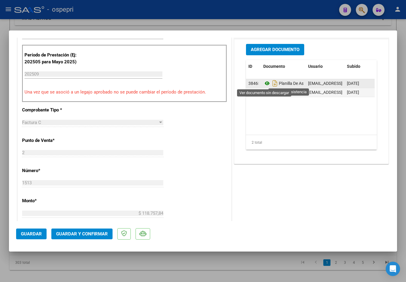
click at [265, 83] on icon at bounding box center [268, 83] width 8 height 7
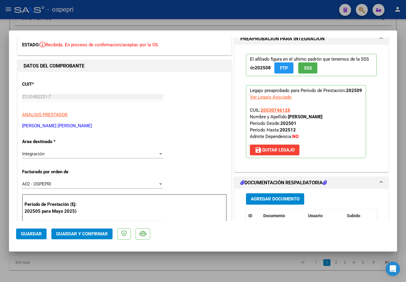
scroll to position [90, 0]
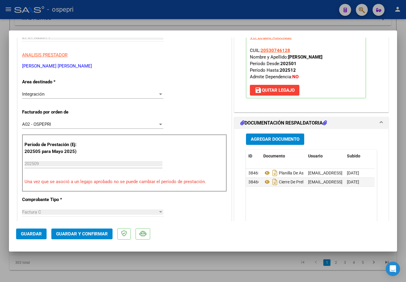
click at [94, 232] on span "Guardar y Confirmar" at bounding box center [82, 233] width 52 height 5
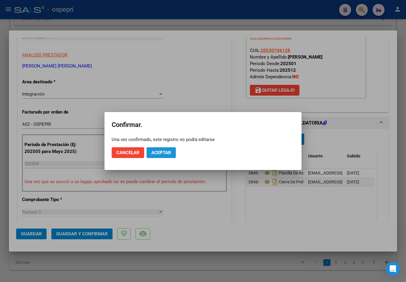
click at [157, 149] on button "Aceptar" at bounding box center [161, 152] width 29 height 11
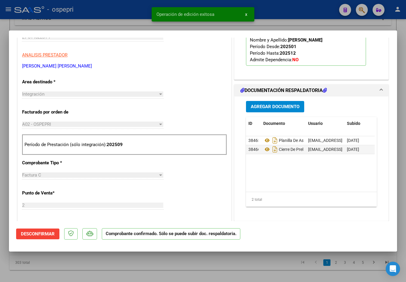
type input "$ 0,00"
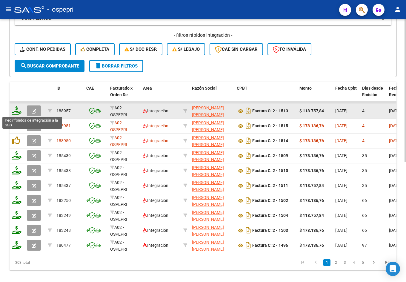
click at [18, 111] on icon at bounding box center [17, 110] width 10 height 8
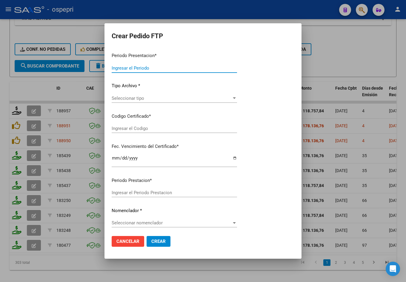
type input "202509"
type input "$ 118.757,84"
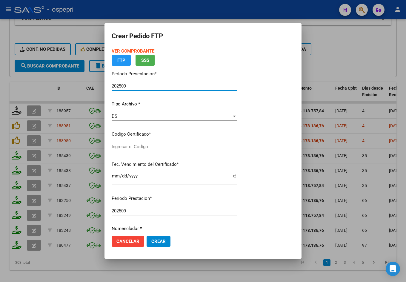
type input "2053074612-8"
type input "[DATE]"
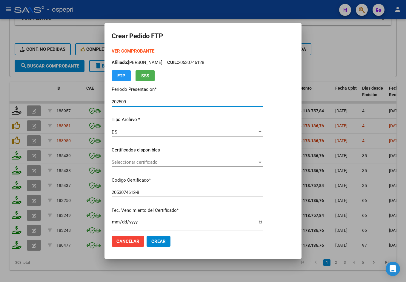
click at [140, 162] on span "Seleccionar certificado" at bounding box center [185, 162] width 146 height 5
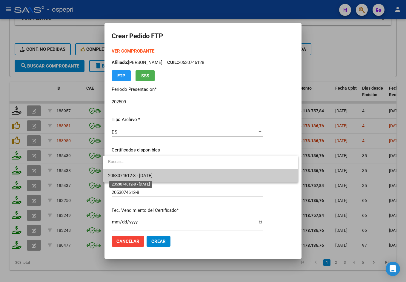
click at [152, 175] on span "2053074612-8 - [DATE]" at bounding box center [130, 175] width 45 height 5
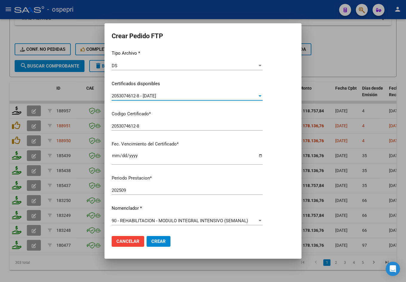
scroll to position [149, 0]
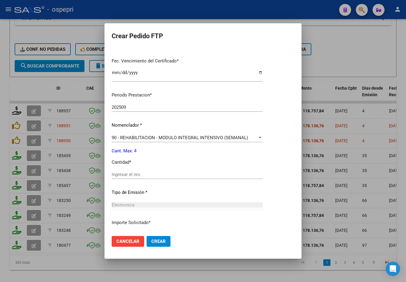
click at [155, 175] on input "Ingresar el nro" at bounding box center [187, 174] width 151 height 5
type input "4"
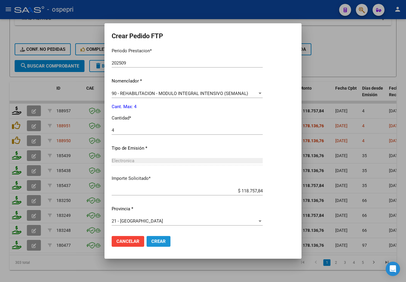
click at [160, 241] on span "Crear" at bounding box center [158, 241] width 14 height 5
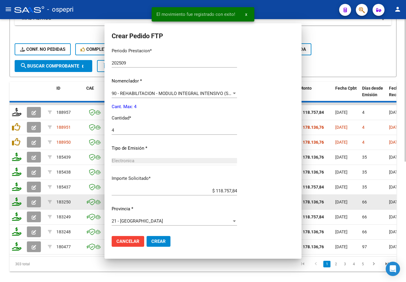
scroll to position [0, 0]
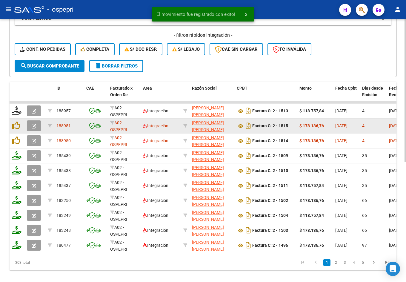
click at [35, 125] on icon "button" at bounding box center [34, 126] width 4 height 4
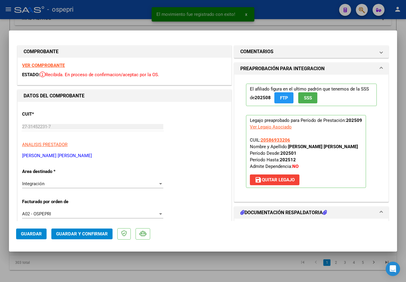
click at [41, 65] on strong "VER COMPROBANTE" at bounding box center [43, 65] width 43 height 5
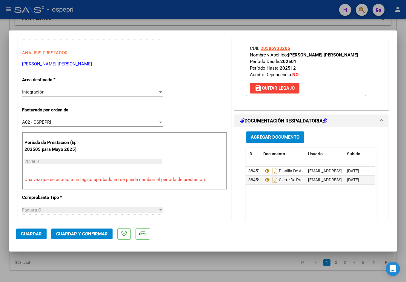
scroll to position [149, 0]
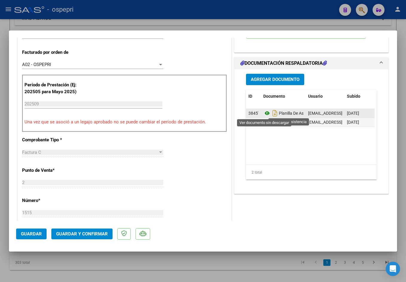
click at [265, 111] on icon at bounding box center [268, 113] width 8 height 7
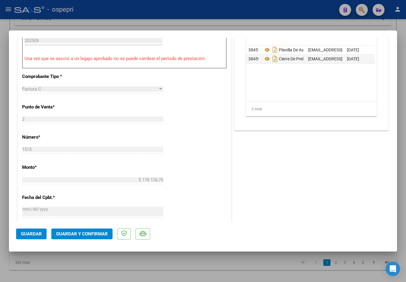
scroll to position [239, 0]
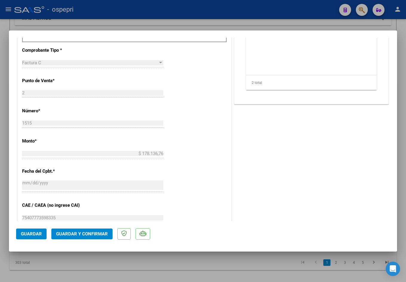
click at [99, 235] on span "Guardar y Confirmar" at bounding box center [82, 233] width 52 height 5
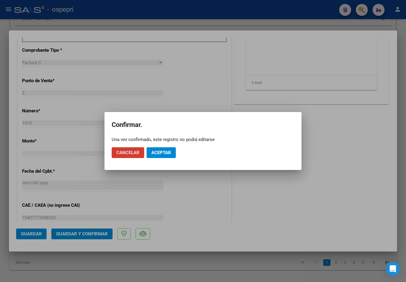
click at [169, 149] on button "Aceptar" at bounding box center [161, 152] width 29 height 11
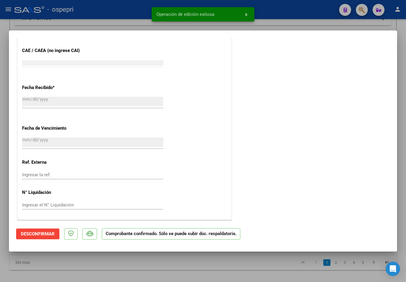
scroll to position [0, 0]
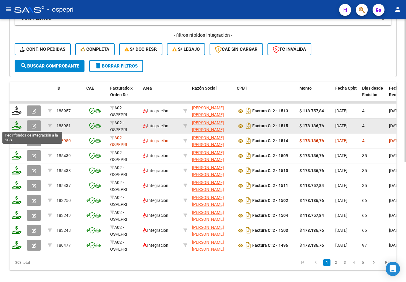
click at [19, 127] on icon at bounding box center [17, 125] width 10 height 8
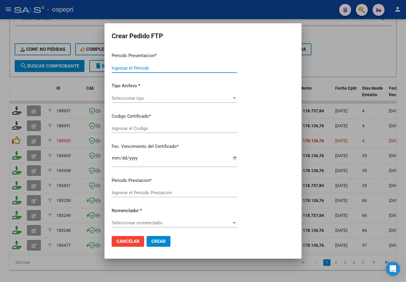
type input "202509"
type input "$ 178.136,76"
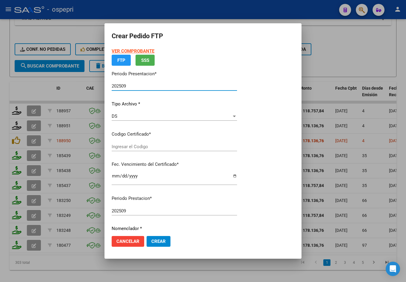
type input "2058693320-6"
type input "[DATE]"
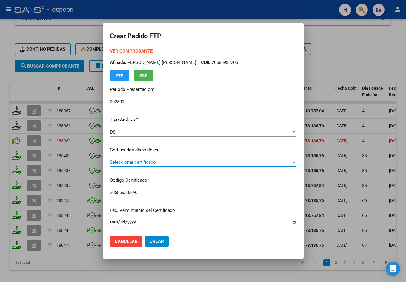
click at [146, 161] on span "Seleccionar certificado" at bounding box center [200, 162] width 181 height 5
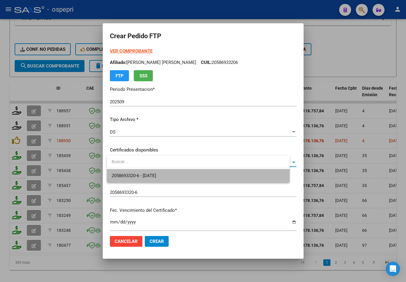
click at [158, 172] on span "2058693320-6 - [DATE]" at bounding box center [198, 175] width 173 height 13
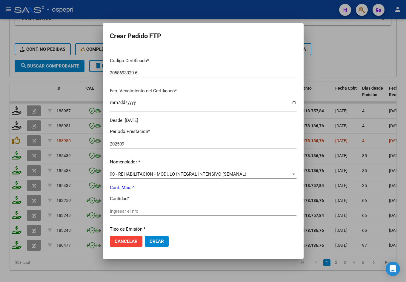
scroll to position [200, 0]
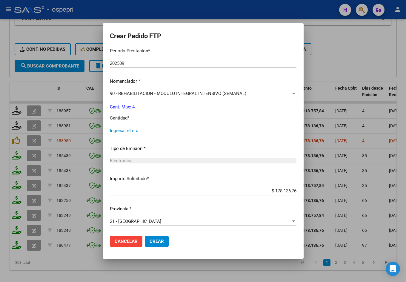
click at [153, 132] on input "Ingresar el nro" at bounding box center [203, 130] width 187 height 5
type input "4"
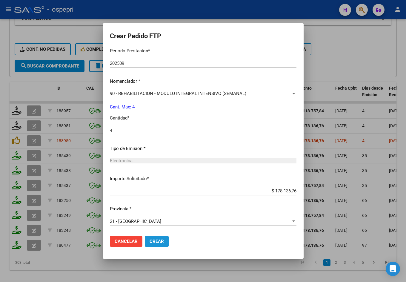
click at [163, 241] on span "Crear" at bounding box center [157, 241] width 14 height 5
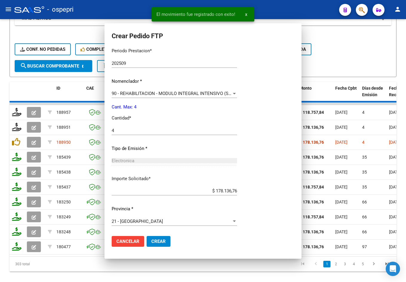
scroll to position [166, 0]
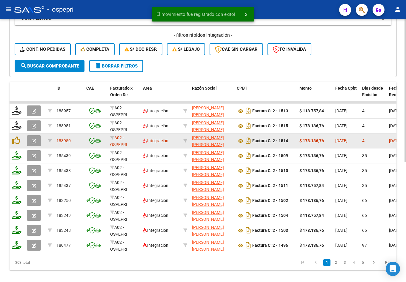
click at [34, 141] on icon "button" at bounding box center [34, 141] width 4 height 4
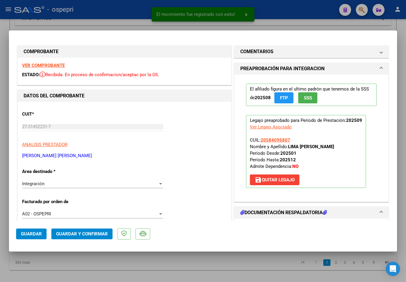
click at [35, 64] on strong "VER COMPROBANTE" at bounding box center [43, 65] width 43 height 5
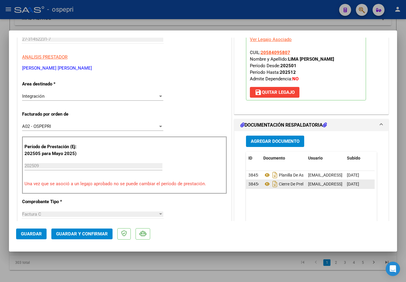
scroll to position [120, 0]
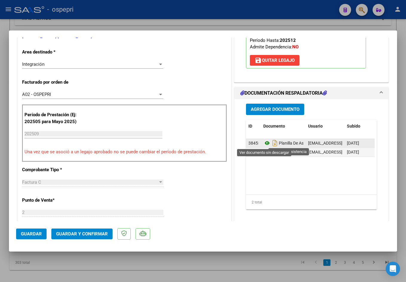
click at [265, 142] on icon at bounding box center [268, 143] width 8 height 7
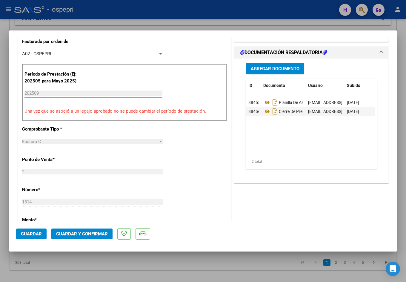
scroll to position [209, 0]
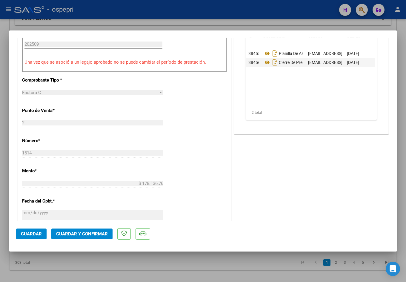
click at [86, 235] on span "Guardar y Confirmar" at bounding box center [82, 233] width 52 height 5
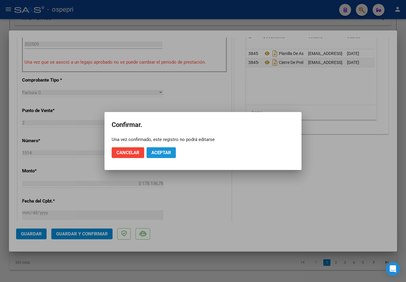
click at [158, 151] on span "Aceptar" at bounding box center [161, 152] width 20 height 5
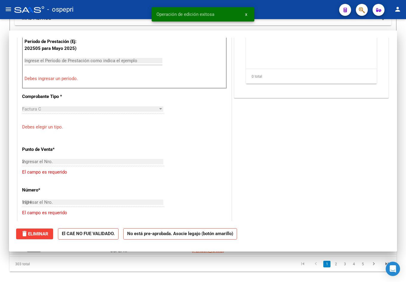
type input "$ 0,00"
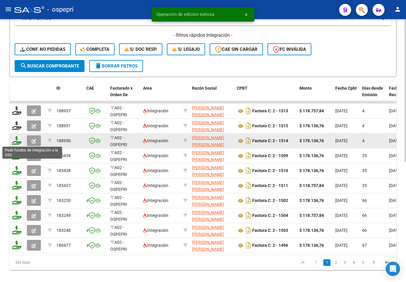
click at [17, 142] on icon at bounding box center [17, 140] width 10 height 8
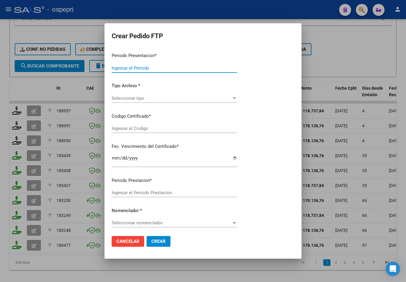
type input "202509"
type input "$ 178.136,76"
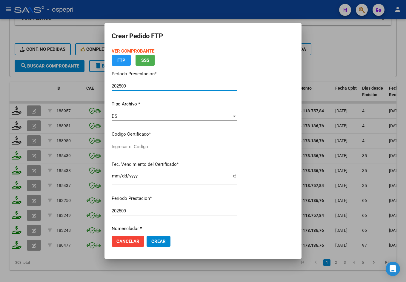
type input "2058409580-7"
type input "[DATE]"
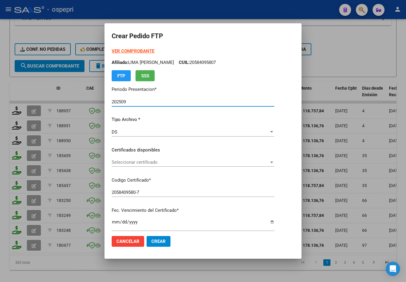
click at [139, 163] on span "Seleccionar certificado" at bounding box center [190, 162] width 157 height 5
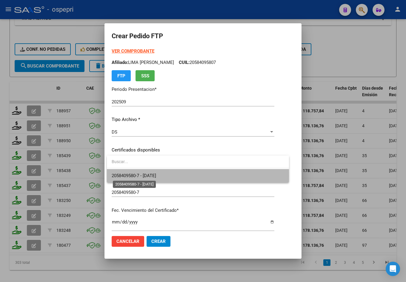
click at [148, 176] on span "2058409580-7 - [DATE]" at bounding box center [134, 175] width 45 height 5
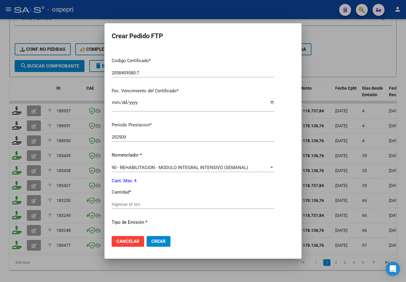
scroll to position [194, 0]
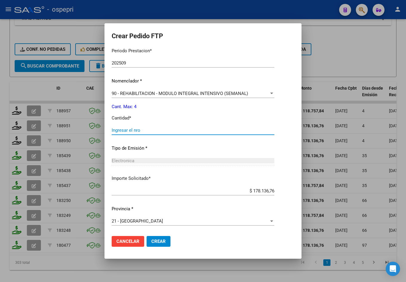
click at [143, 131] on input "Ingresar el nro" at bounding box center [193, 130] width 163 height 5
type input "4"
click at [163, 241] on span "Crear" at bounding box center [158, 241] width 14 height 5
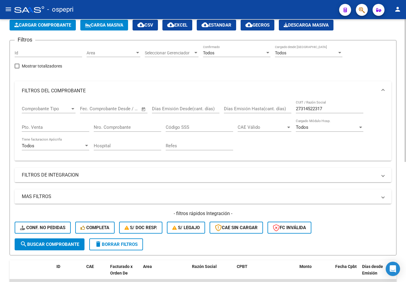
scroll to position [30, 0]
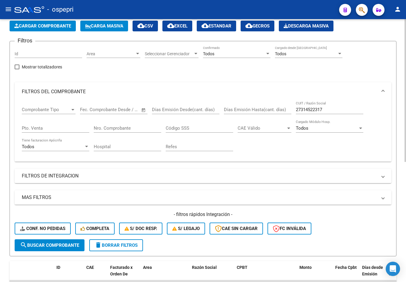
click at [286, 108] on input "27314522317" at bounding box center [330, 109] width 68 height 5
paste input "80382828"
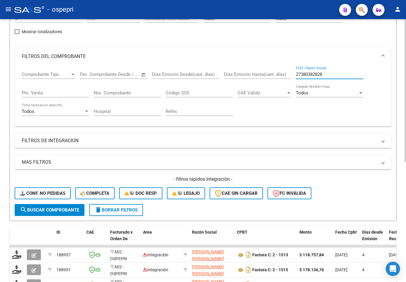
scroll to position [90, 0]
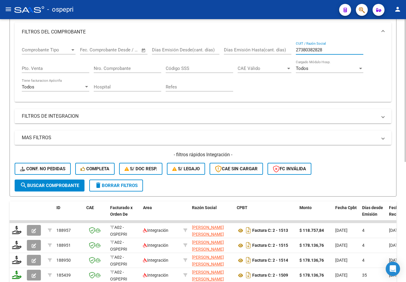
type input "27380382828"
drag, startPoint x: 50, startPoint y: 186, endPoint x: 51, endPoint y: 169, distance: 17.4
click at [50, 186] on span "search Buscar Comprobante" at bounding box center [49, 185] width 59 height 5
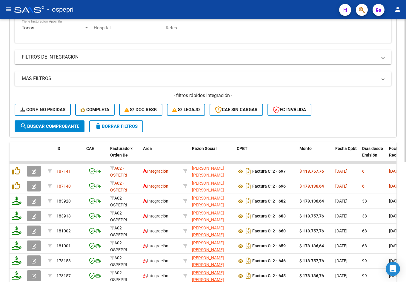
scroll to position [149, 0]
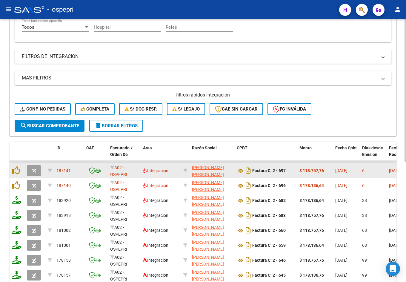
click at [36, 172] on icon "button" at bounding box center [34, 171] width 4 height 4
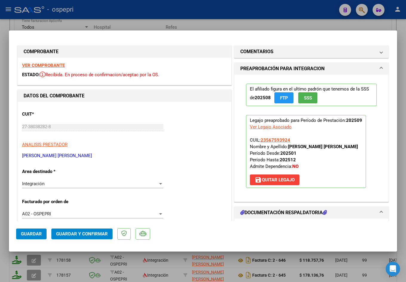
click at [51, 66] on strong "VER COMPROBANTE" at bounding box center [43, 65] width 43 height 5
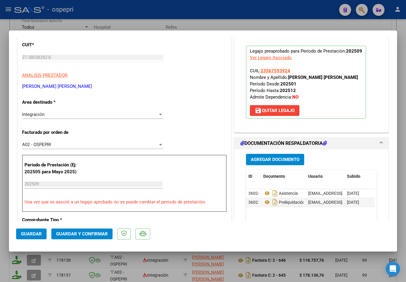
scroll to position [90, 0]
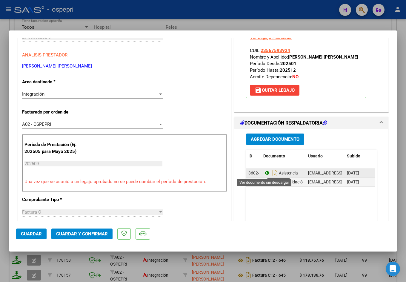
click at [266, 172] on icon at bounding box center [268, 172] width 8 height 7
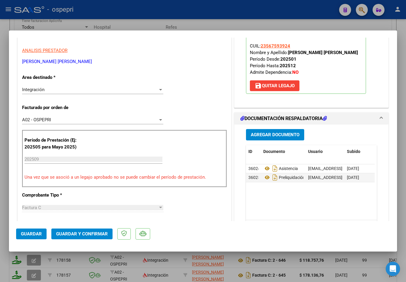
scroll to position [149, 0]
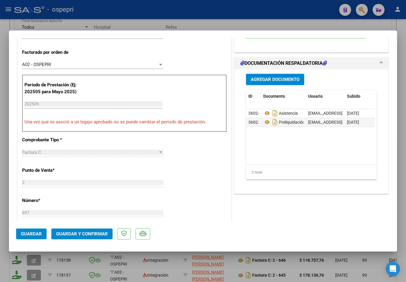
click at [78, 234] on span "Guardar y Confirmar" at bounding box center [82, 233] width 52 height 5
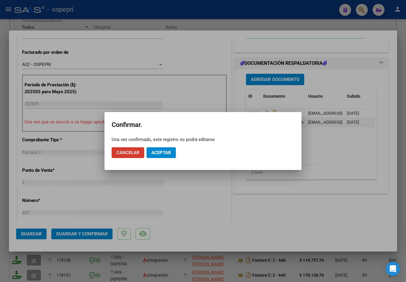
click at [158, 155] on button "Aceptar" at bounding box center [161, 152] width 29 height 11
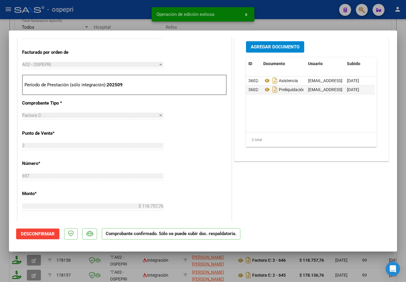
type input "$ 0,00"
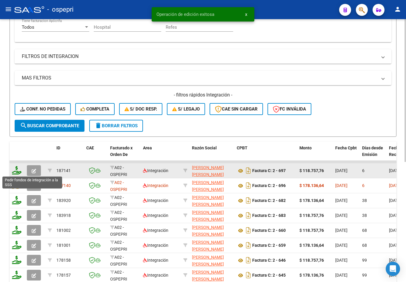
click at [16, 172] on icon at bounding box center [17, 170] width 10 height 8
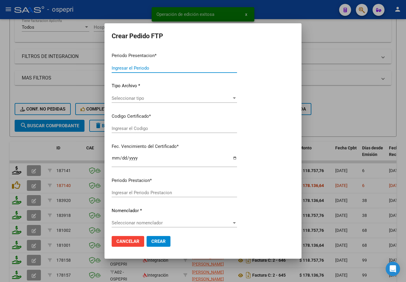
type input "202509"
type input "$ 118.757,76"
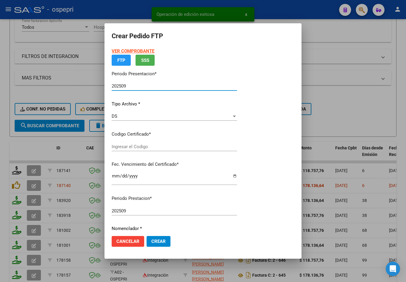
type input "23567593924"
type input "[DATE]"
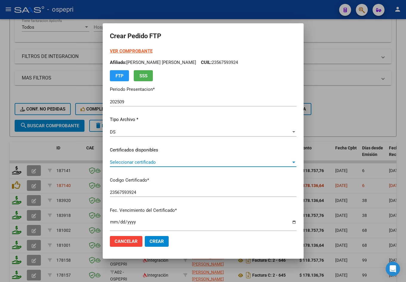
click at [141, 165] on span "Seleccionar certificado" at bounding box center [200, 162] width 181 height 5
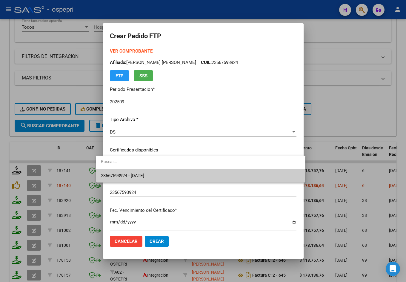
click at [154, 184] on div at bounding box center [203, 141] width 406 height 282
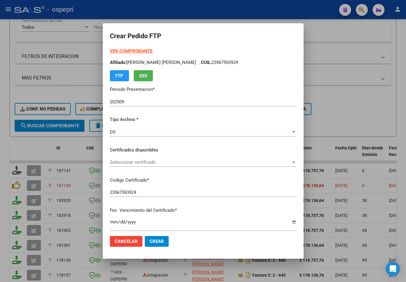
click at [151, 162] on span "Seleccionar certificado" at bounding box center [200, 162] width 181 height 5
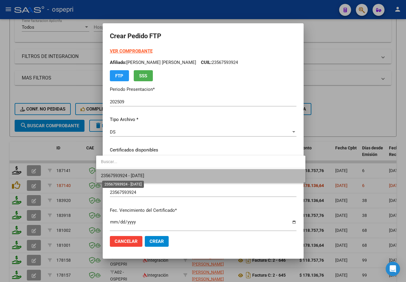
click at [144, 173] on span "23567593924 - [DATE]" at bounding box center [122, 175] width 43 height 5
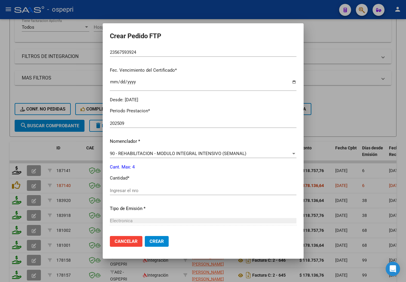
scroll to position [149, 0]
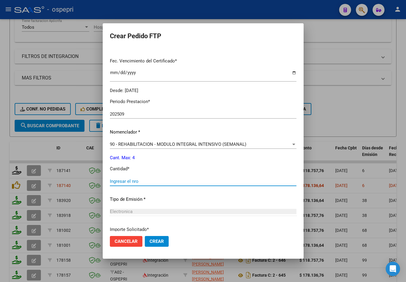
click at [152, 181] on input "Ingresar el nro" at bounding box center [203, 181] width 187 height 5
type input "4"
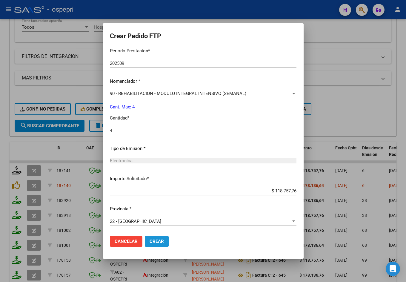
click at [151, 239] on span "Crear" at bounding box center [157, 241] width 14 height 5
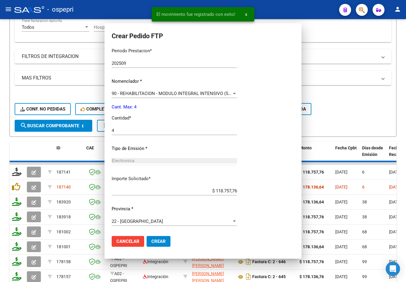
scroll to position [166, 0]
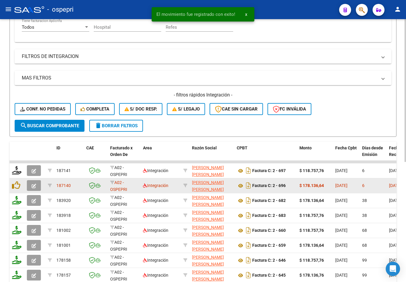
click at [34, 186] on icon "button" at bounding box center [34, 186] width 4 height 4
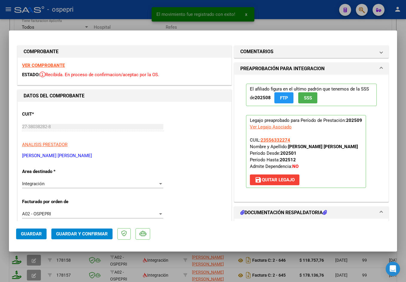
click at [55, 66] on strong "VER COMPROBANTE" at bounding box center [43, 65] width 43 height 5
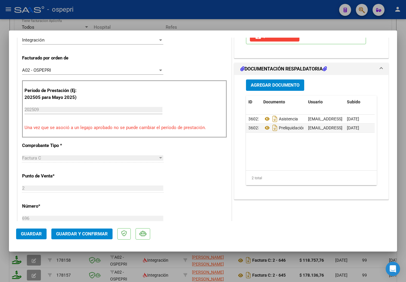
scroll to position [149, 0]
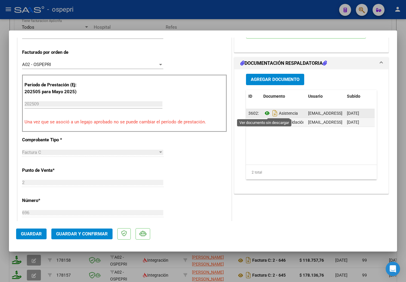
click at [265, 114] on icon at bounding box center [268, 113] width 8 height 7
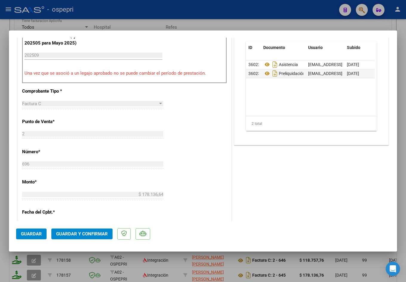
scroll to position [209, 0]
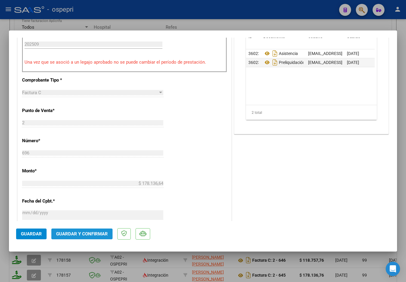
click at [86, 235] on span "Guardar y Confirmar" at bounding box center [82, 233] width 52 height 5
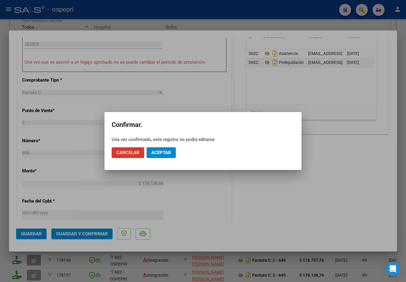
click at [167, 150] on button "Aceptar" at bounding box center [161, 152] width 29 height 11
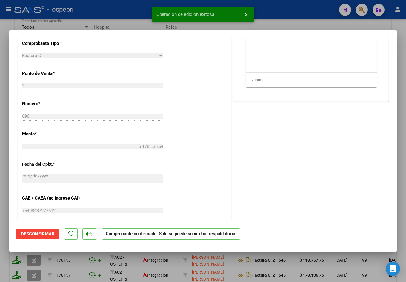
click at [133, 21] on div at bounding box center [203, 141] width 406 height 282
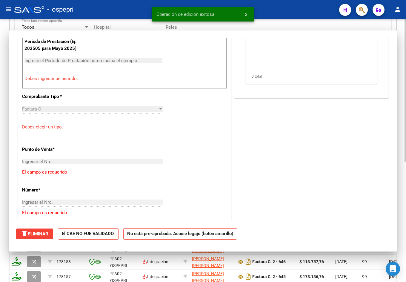
scroll to position [0, 0]
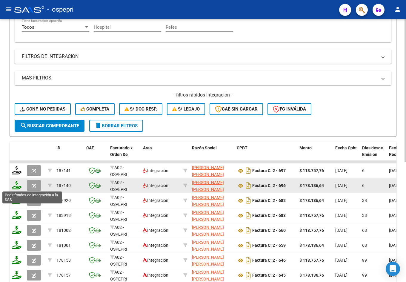
click at [16, 186] on icon at bounding box center [17, 185] width 10 height 8
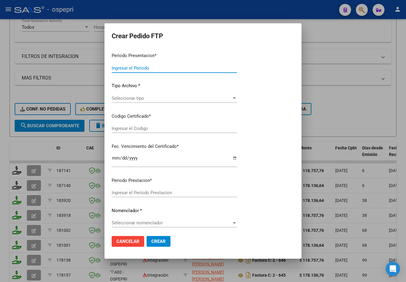
type input "202509"
type input "$ 178.136,64"
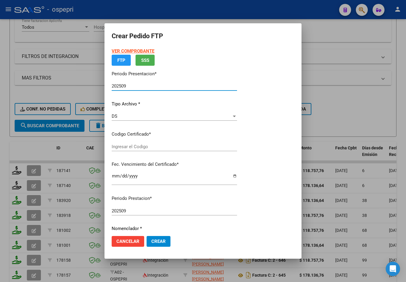
type input "2355633227-4"
type input "[DATE]"
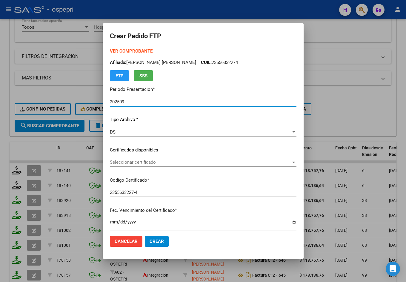
click at [143, 164] on span "Seleccionar certificado" at bounding box center [200, 162] width 181 height 5
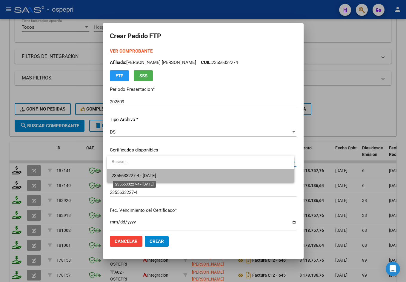
click at [149, 175] on span "2355633227-4 - [DATE]" at bounding box center [134, 175] width 45 height 5
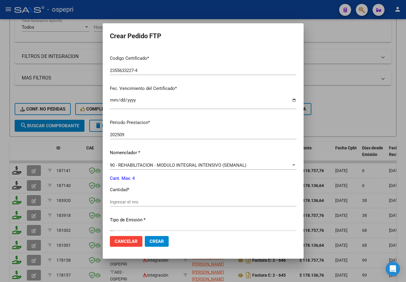
scroll to position [149, 0]
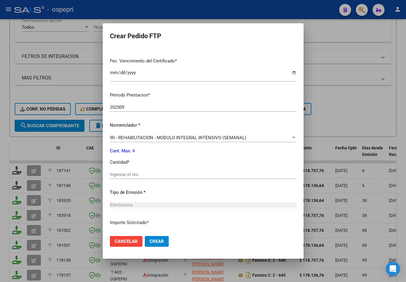
click at [137, 178] on div "Ingresar el nro" at bounding box center [203, 174] width 187 height 9
type input "4"
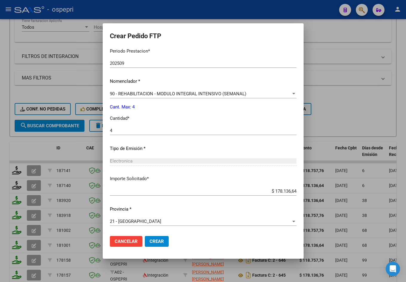
scroll to position [194, 0]
click at [160, 239] on span "Crear" at bounding box center [157, 241] width 14 height 5
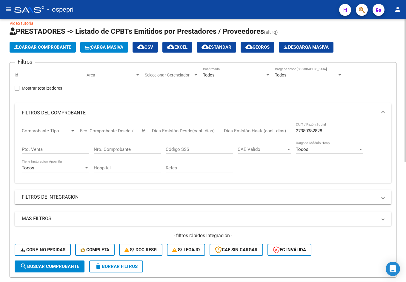
scroll to position [0, 0]
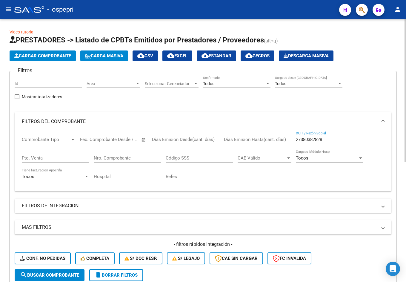
click at [286, 137] on input "27380382828" at bounding box center [330, 139] width 68 height 5
paste input "53107122"
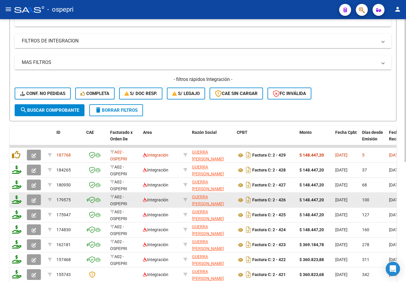
scroll to position [179, 0]
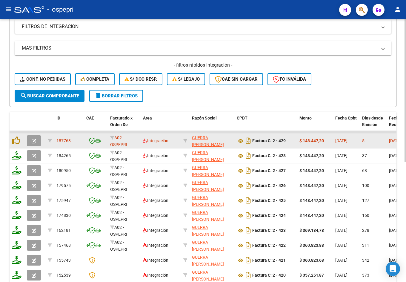
type input "27353107122"
click at [35, 140] on icon "button" at bounding box center [34, 141] width 4 height 4
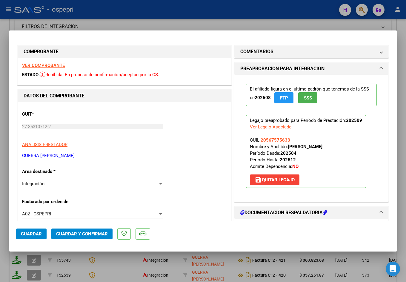
click at [51, 66] on strong "VER COMPROBANTE" at bounding box center [43, 65] width 43 height 5
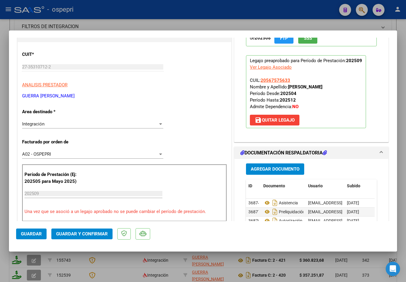
scroll to position [90, 0]
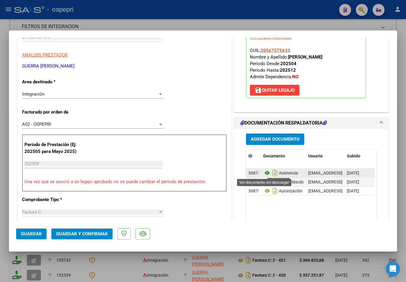
click at [264, 172] on icon at bounding box center [268, 172] width 8 height 7
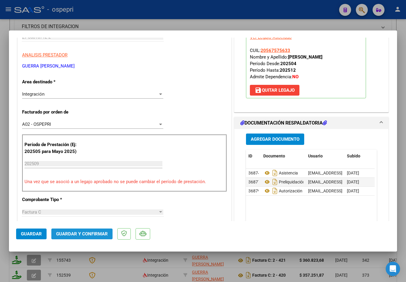
click at [87, 235] on span "Guardar y Confirmar" at bounding box center [82, 233] width 52 height 5
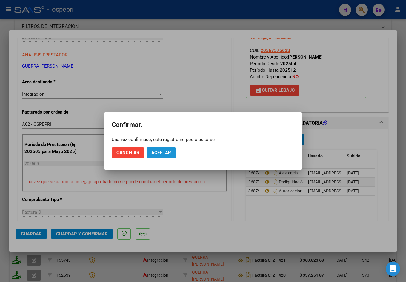
click at [171, 154] on span "Aceptar" at bounding box center [161, 152] width 20 height 5
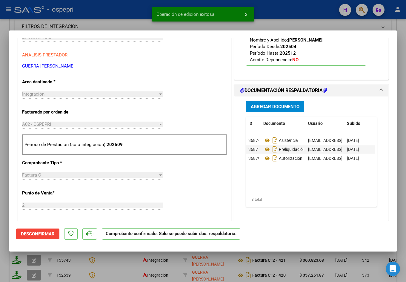
type input "$ 0,00"
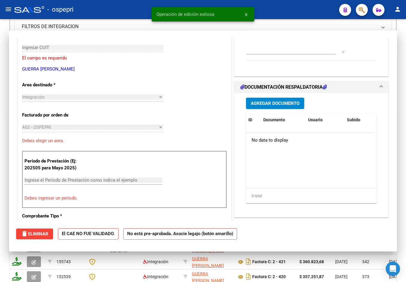
scroll to position [100, 0]
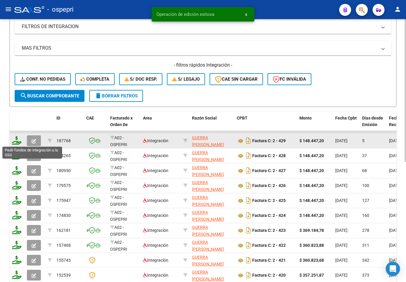
click at [18, 143] on icon at bounding box center [17, 140] width 10 height 8
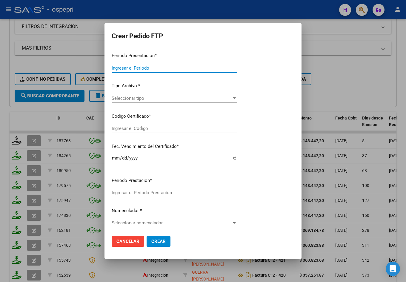
type input "202509"
type input "$ 148.447,20"
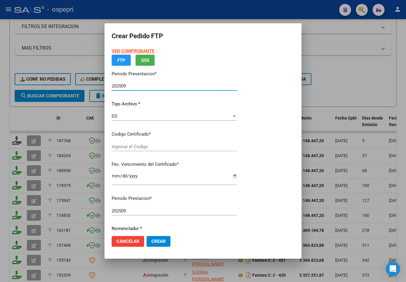
type input "2056757563-3"
type input "[DATE]"
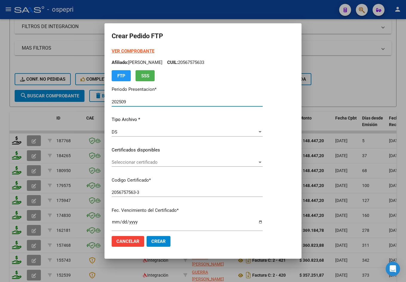
click at [147, 162] on span "Seleccionar certificado" at bounding box center [185, 162] width 146 height 5
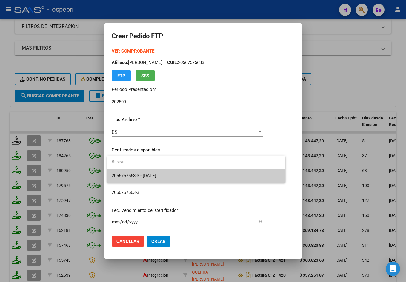
click at [154, 173] on span "2056757563-3 - [DATE]" at bounding box center [134, 175] width 45 height 5
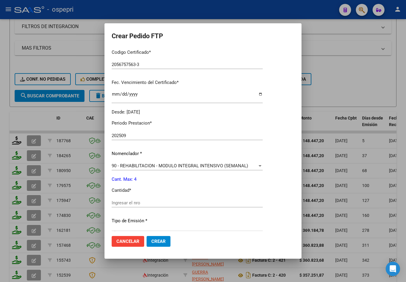
scroll to position [149, 0]
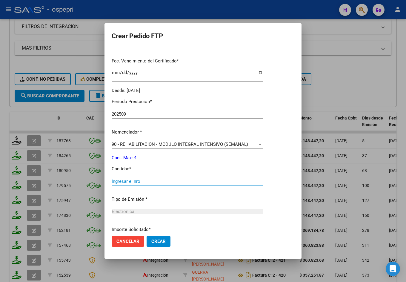
click at [141, 181] on input "Ingresar el nro" at bounding box center [187, 181] width 151 height 5
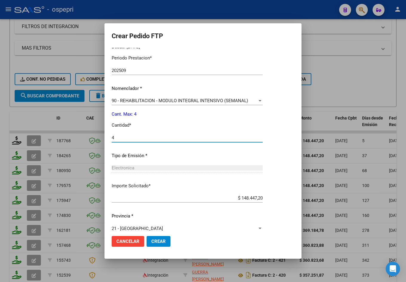
scroll to position [200, 0]
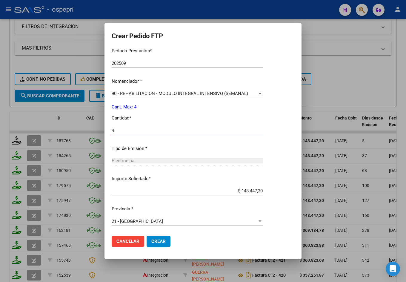
type input "4"
click at [162, 241] on span "Crear" at bounding box center [158, 241] width 14 height 5
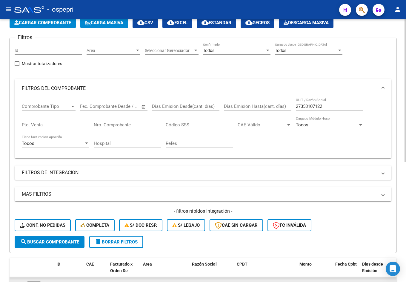
scroll to position [30, 0]
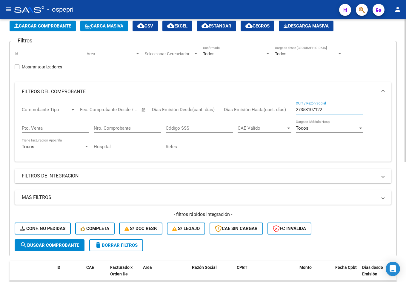
click at [286, 108] on input "27353107122" at bounding box center [330, 109] width 68 height 5
paste input "65102754"
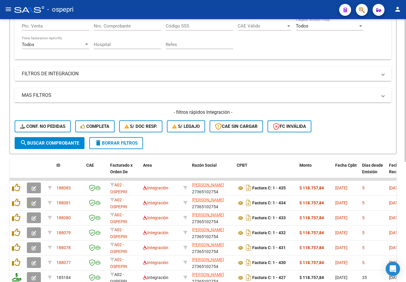
scroll to position [149, 0]
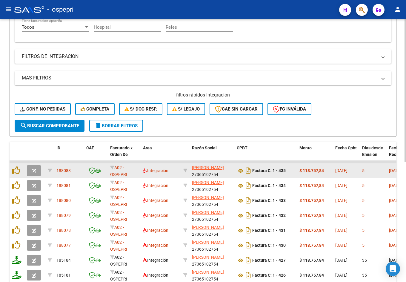
type input "27365102754"
click at [37, 170] on button "button" at bounding box center [34, 170] width 14 height 11
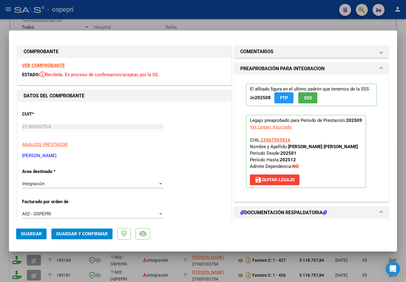
click at [61, 64] on strong "VER COMPROBANTE" at bounding box center [43, 65] width 43 height 5
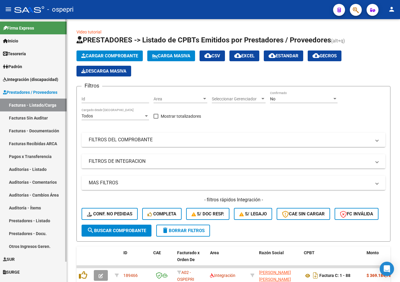
click at [25, 80] on span "Integración (discapacidad)" at bounding box center [30, 79] width 55 height 7
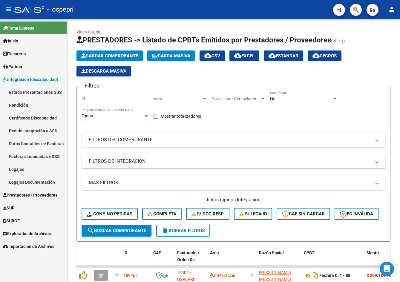
click at [22, 170] on link "Legajos" at bounding box center [33, 169] width 67 height 13
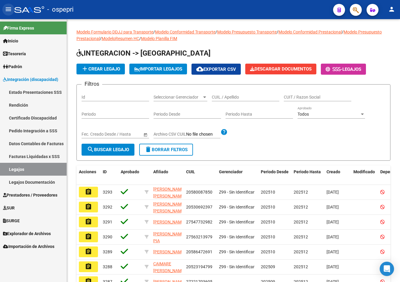
click at [9, 10] on mat-icon "menu" at bounding box center [8, 9] width 7 height 7
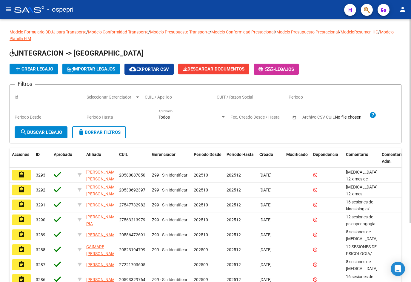
click at [171, 93] on div "CUIL / Apellido" at bounding box center [179, 95] width 68 height 12
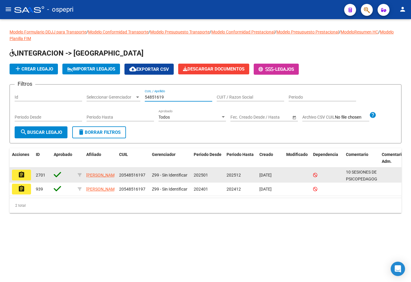
type input "54851619"
click at [26, 177] on button "assignment" at bounding box center [21, 175] width 19 height 11
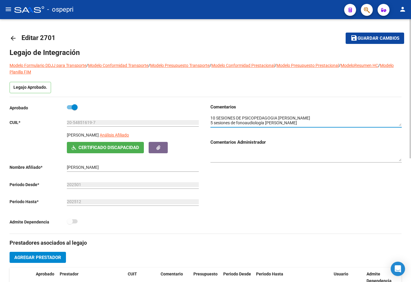
drag, startPoint x: 402, startPoint y: 124, endPoint x: 402, endPoint y: 131, distance: 6.9
click at [400, 131] on div "arrow_back Editar 2701 save Guardar cambios Legajo de Integración Modelo Formul…" at bounding box center [205, 267] width 411 height 496
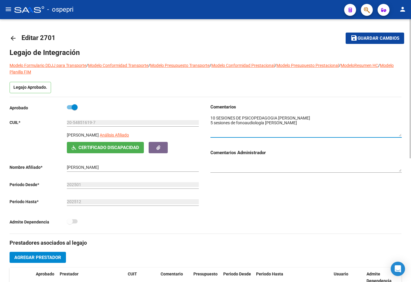
drag, startPoint x: 400, startPoint y: 124, endPoint x: 400, endPoint y: 134, distance: 9.6
click at [400, 134] on textarea at bounding box center [307, 126] width 192 height 22
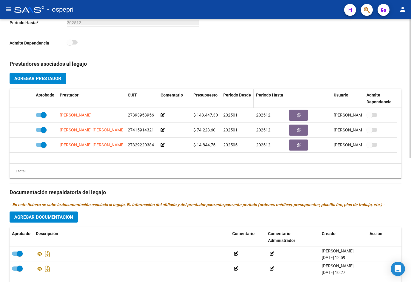
scroll to position [179, 0]
click at [237, 92] on datatable-header-cell "Periodo Desde" at bounding box center [237, 98] width 33 height 20
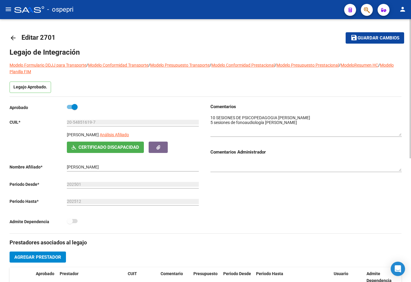
scroll to position [0, 0]
click at [14, 38] on mat-icon "arrow_back" at bounding box center [13, 38] width 7 height 7
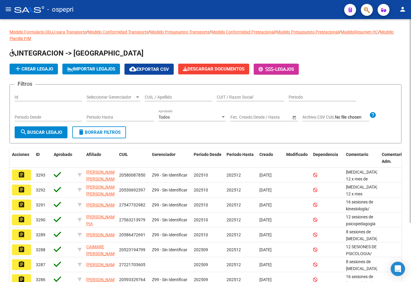
click at [175, 100] on div "CUIL / Apellido" at bounding box center [179, 95] width 68 height 12
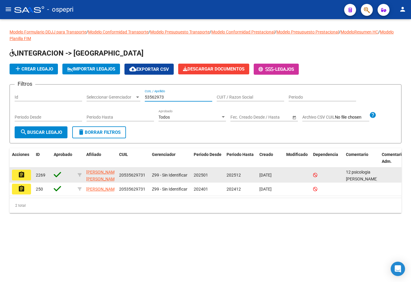
type input "53562973"
click at [21, 171] on button "assignment" at bounding box center [21, 175] width 19 height 11
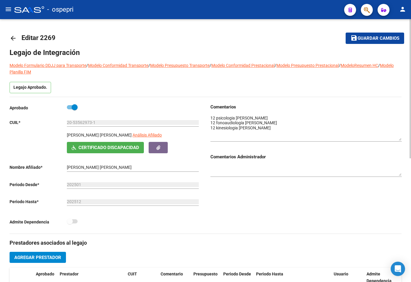
drag, startPoint x: 401, startPoint y: 125, endPoint x: 401, endPoint y: 139, distance: 14.3
click at [400, 139] on textarea at bounding box center [307, 128] width 192 height 26
click at [10, 38] on mat-icon "arrow_back" at bounding box center [13, 38] width 7 height 7
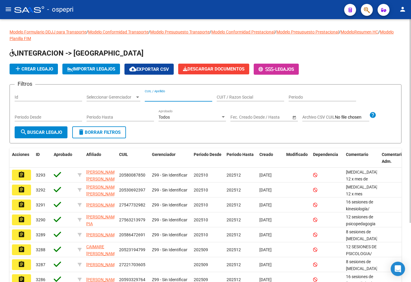
paste input "54851619"
type input "54851619"
click at [30, 132] on span "search Buscar Legajo" at bounding box center [41, 132] width 42 height 5
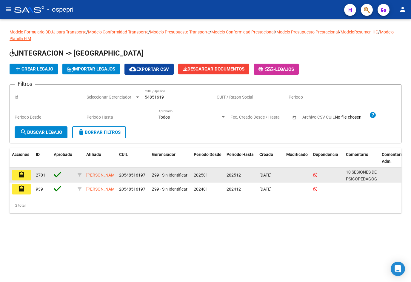
click at [28, 177] on button "assignment" at bounding box center [21, 175] width 19 height 11
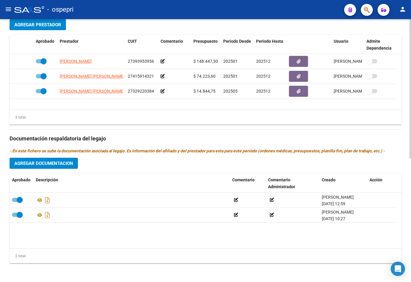
scroll to position [234, 0]
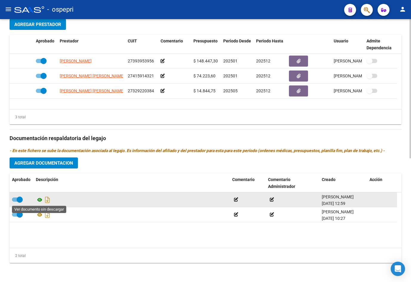
click at [39, 199] on icon at bounding box center [40, 199] width 8 height 7
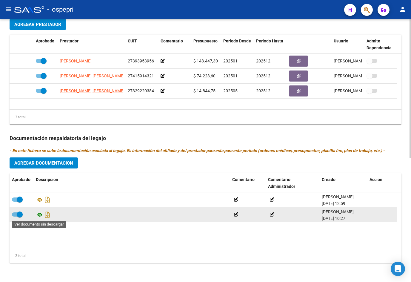
click at [41, 213] on icon at bounding box center [40, 214] width 8 height 7
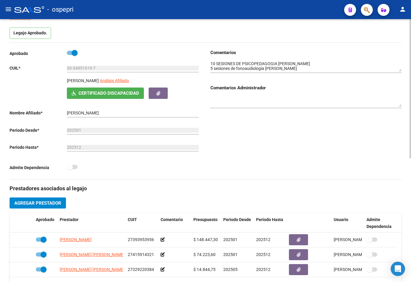
scroll to position [25, 0]
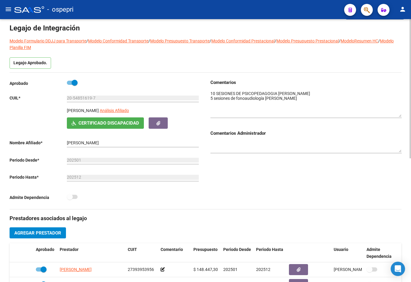
drag, startPoint x: 400, startPoint y: 100, endPoint x: 399, endPoint y: 115, distance: 15.3
click at [399, 115] on textarea at bounding box center [307, 104] width 192 height 27
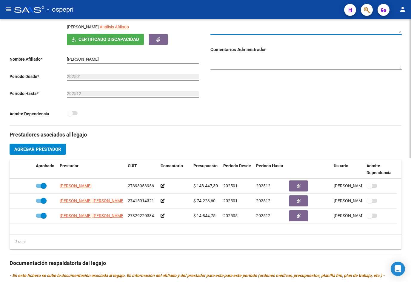
scroll to position [114, 0]
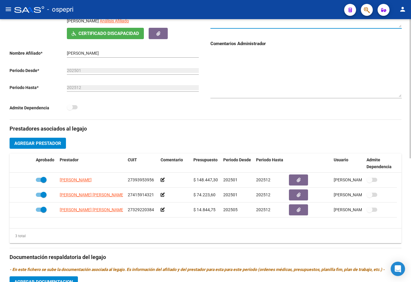
drag, startPoint x: 401, startPoint y: 62, endPoint x: 399, endPoint y: 97, distance: 34.7
click at [399, 97] on textarea at bounding box center [307, 74] width 192 height 46
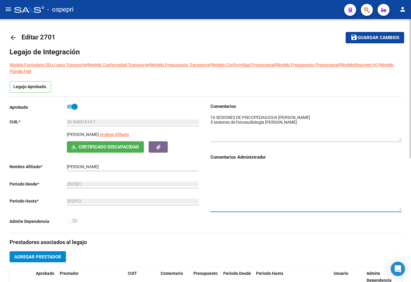
scroll to position [0, 0]
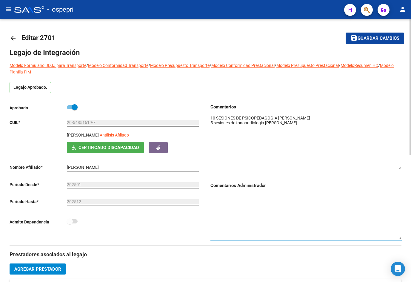
drag, startPoint x: 401, startPoint y: 139, endPoint x: 402, endPoint y: 167, distance: 27.8
click at [400, 167] on div "arrow_back Editar 2701 save Guardar cambios Legajo de Integración Modelo Formul…" at bounding box center [205, 273] width 411 height 508
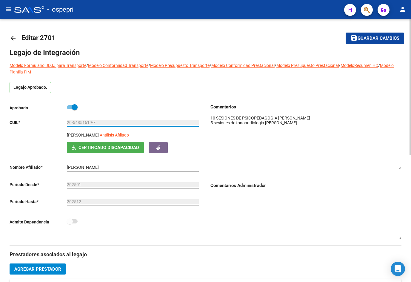
click at [85, 122] on input "20-54851619-7" at bounding box center [133, 122] width 132 height 5
click at [12, 38] on mat-icon "arrow_back" at bounding box center [13, 38] width 7 height 7
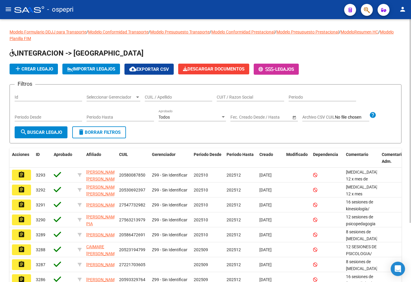
click at [155, 98] on input "CUIL / Apellido" at bounding box center [179, 97] width 68 height 5
paste input "54851619"
type input "54851619"
click at [37, 136] on button "search Buscar Legajo" at bounding box center [41, 132] width 53 height 12
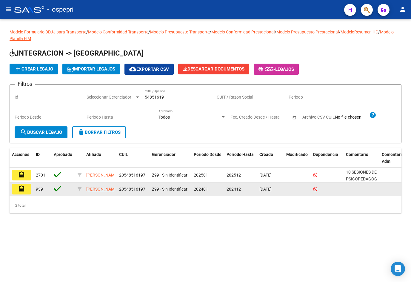
click at [25, 191] on button "assignment" at bounding box center [21, 189] width 19 height 11
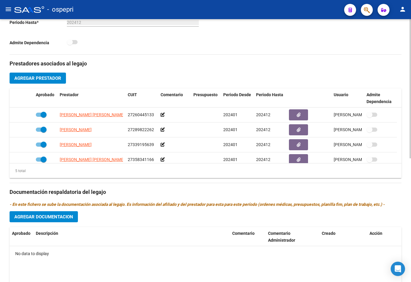
type input "[PERSON_NAME]"
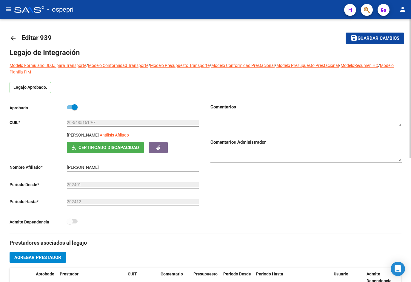
click at [14, 38] on mat-icon "arrow_back" at bounding box center [13, 38] width 7 height 7
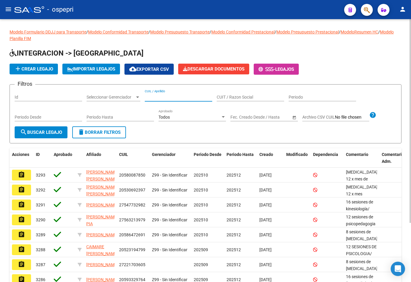
click at [160, 98] on input "CUIL / Apellido" at bounding box center [179, 97] width 68 height 5
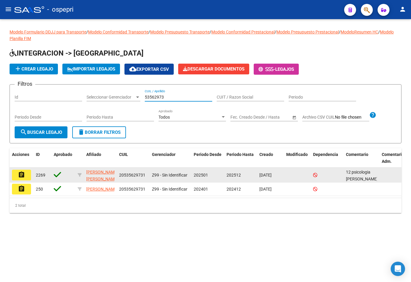
type input "53562973"
click at [21, 178] on mat-icon "assignment" at bounding box center [21, 174] width 7 height 7
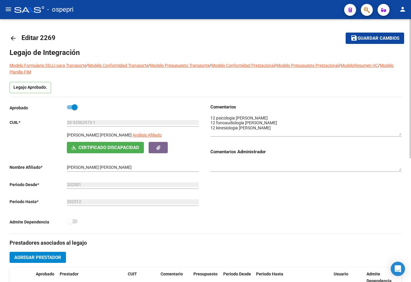
drag, startPoint x: 401, startPoint y: 124, endPoint x: 403, endPoint y: 133, distance: 9.4
click at [400, 133] on div "arrow_back Editar 2269 save Guardar cambios Legajo de Integración Modelo Formul…" at bounding box center [205, 267] width 411 height 496
click at [11, 41] on mat-icon "arrow_back" at bounding box center [13, 38] width 7 height 7
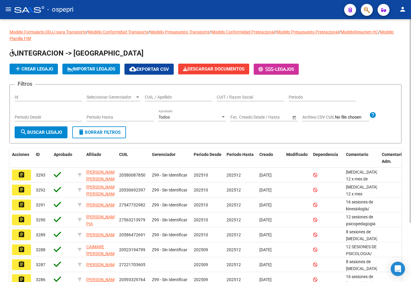
click at [162, 97] on input "CUIL / Apellido" at bounding box center [179, 97] width 68 height 5
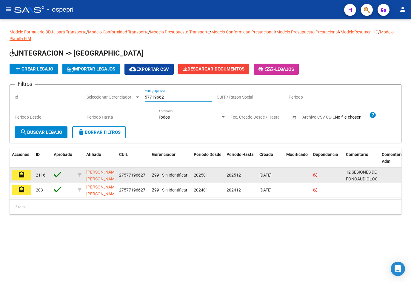
type input "57719662"
click at [26, 176] on button "assignment" at bounding box center [21, 175] width 19 height 11
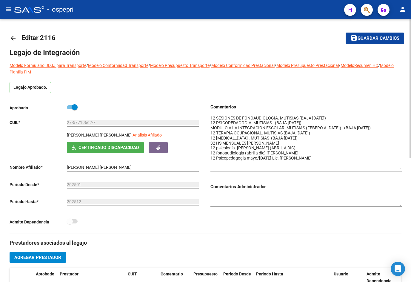
drag, startPoint x: 400, startPoint y: 126, endPoint x: 399, endPoint y: 170, distance: 44.2
click at [399, 170] on textarea at bounding box center [307, 143] width 192 height 56
click at [13, 36] on mat-icon "arrow_back" at bounding box center [13, 38] width 7 height 7
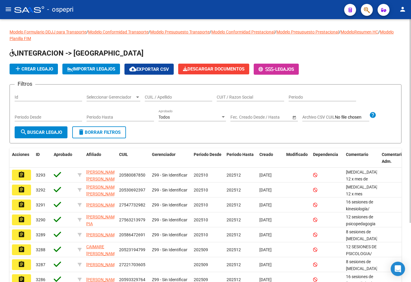
click at [178, 93] on div "CUIL / Apellido" at bounding box center [179, 95] width 68 height 12
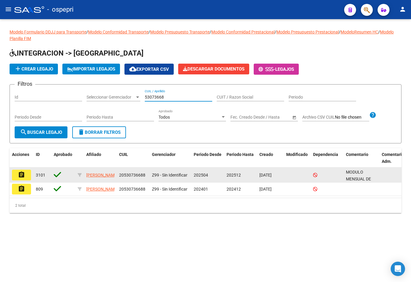
type input "53073668"
click at [20, 175] on mat-icon "assignment" at bounding box center [21, 174] width 7 height 7
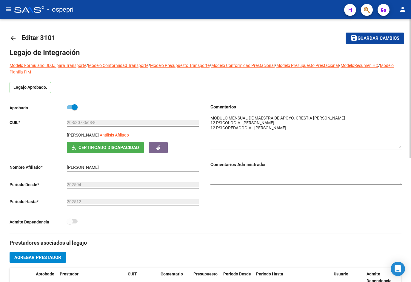
drag, startPoint x: 400, startPoint y: 124, endPoint x: 403, endPoint y: 146, distance: 22.4
click at [400, 146] on div "arrow_back Editar 3101 save Guardar cambios Legajo de Integración Modelo Formul…" at bounding box center [205, 267] width 411 height 496
click at [16, 36] on mat-icon "arrow_back" at bounding box center [13, 38] width 7 height 7
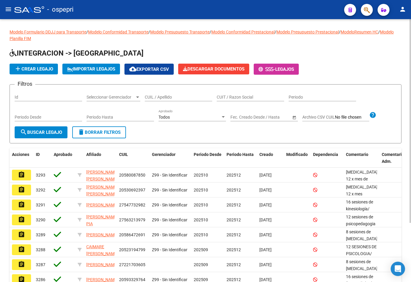
click at [168, 100] on div "CUIL / Apellido" at bounding box center [179, 95] width 68 height 12
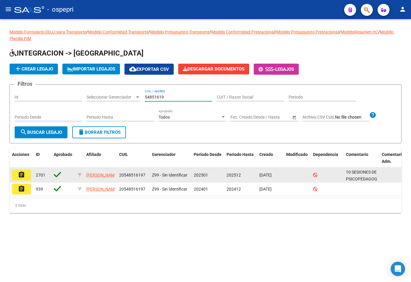
type input "54851619"
click at [23, 175] on mat-icon "assignment" at bounding box center [21, 174] width 7 height 7
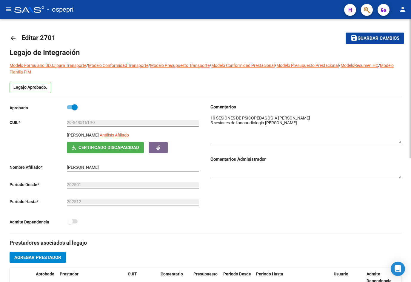
drag, startPoint x: 400, startPoint y: 124, endPoint x: 405, endPoint y: 141, distance: 17.2
click at [400, 141] on div "arrow_back Editar 2701 save Guardar cambios Legajo de Integración Modelo Formul…" at bounding box center [205, 267] width 411 height 496
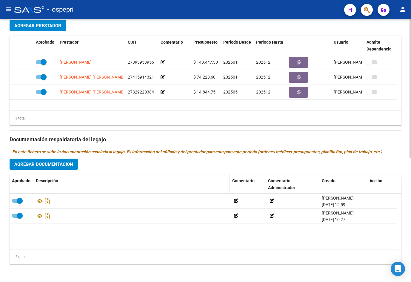
scroll to position [234, 0]
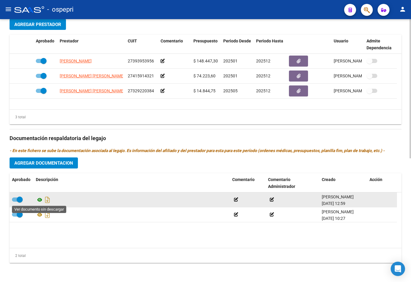
click at [40, 199] on icon at bounding box center [40, 199] width 8 height 7
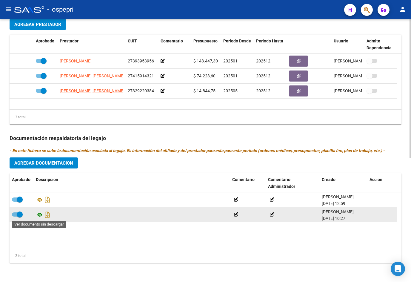
click at [39, 215] on icon at bounding box center [40, 214] width 8 height 7
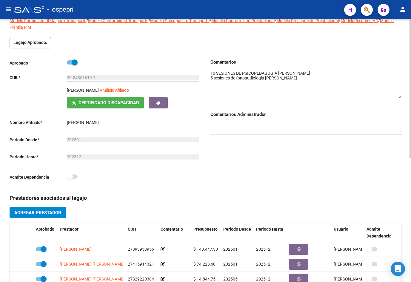
scroll to position [0, 0]
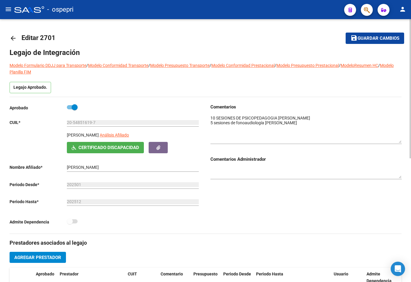
click at [13, 35] on mat-icon "arrow_back" at bounding box center [13, 38] width 7 height 7
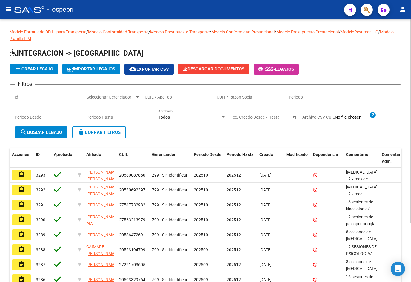
click at [157, 99] on input "CUIL / Apellido" at bounding box center [179, 97] width 68 height 5
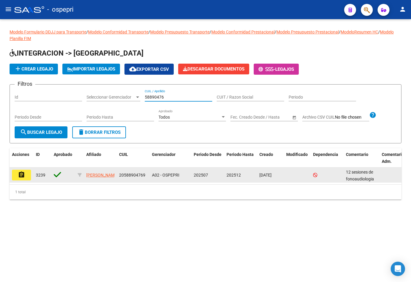
type input "58890476"
click at [29, 178] on button "assignment" at bounding box center [21, 175] width 19 height 11
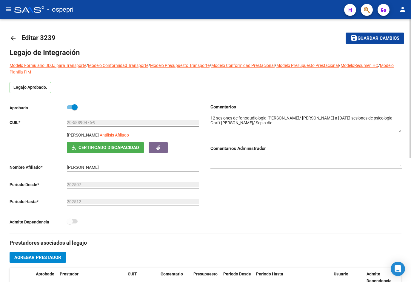
drag, startPoint x: 401, startPoint y: 124, endPoint x: 405, endPoint y: 130, distance: 7.1
click at [400, 130] on div "arrow_back Editar 3239 save Guardar cambios Legajo de Integración Modelo Formul…" at bounding box center [205, 267] width 411 height 496
click at [13, 37] on mat-icon "arrow_back" at bounding box center [13, 38] width 7 height 7
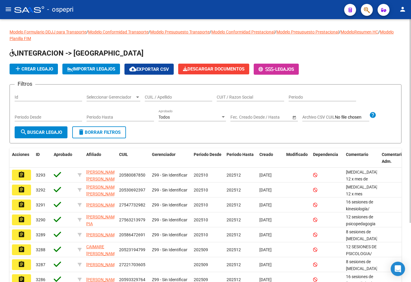
click at [168, 97] on input "CUIL / Apellido" at bounding box center [179, 97] width 68 height 5
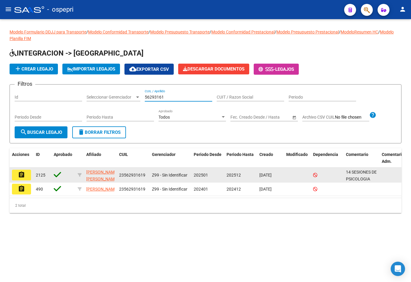
type input "56293161"
click at [21, 176] on mat-icon "assignment" at bounding box center [21, 174] width 7 height 7
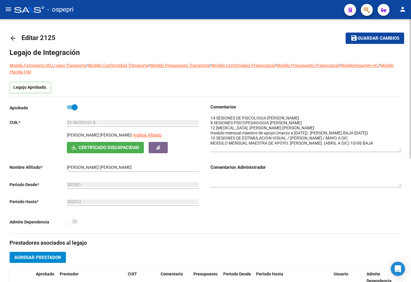
drag, startPoint x: 400, startPoint y: 125, endPoint x: 403, endPoint y: 149, distance: 25.0
click at [400, 149] on div "arrow_back Editar 2125 save Guardar cambios Legajo de Integración Modelo Formul…" at bounding box center [205, 267] width 411 height 496
click at [15, 37] on mat-icon "arrow_back" at bounding box center [13, 38] width 7 height 7
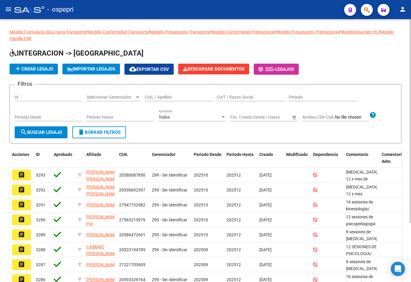
click at [157, 96] on input "CUIL / Apellido" at bounding box center [179, 97] width 68 height 5
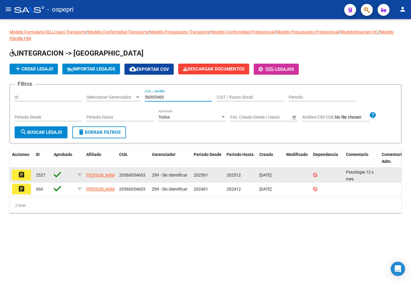
type input "56005460"
click at [24, 174] on mat-icon "assignment" at bounding box center [21, 174] width 7 height 7
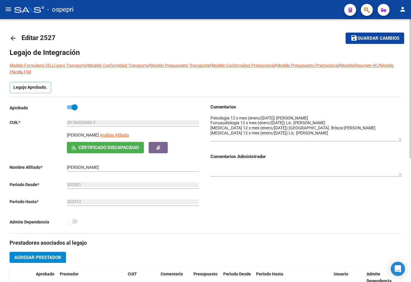
drag, startPoint x: 400, startPoint y: 124, endPoint x: 400, endPoint y: 138, distance: 14.0
click at [400, 138] on textarea at bounding box center [307, 127] width 192 height 25
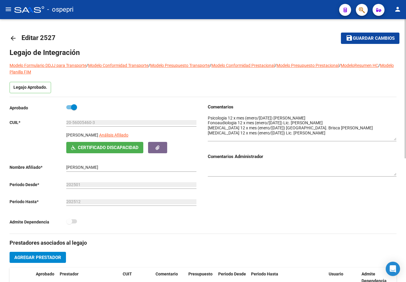
click at [14, 40] on mat-icon "arrow_back" at bounding box center [13, 38] width 7 height 7
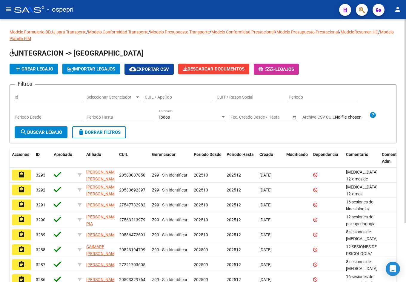
click at [166, 96] on input "CUIL / Apellido" at bounding box center [179, 97] width 68 height 5
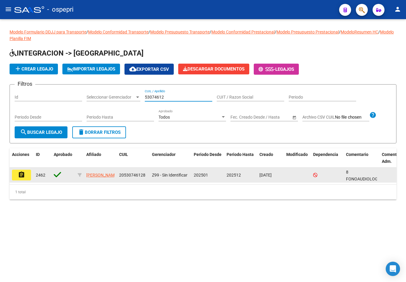
type input "53074612"
click at [22, 175] on mat-icon "assignment" at bounding box center [21, 174] width 7 height 7
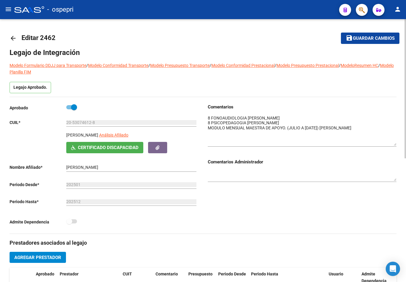
drag, startPoint x: 395, startPoint y: 124, endPoint x: 395, endPoint y: 143, distance: 19.4
click at [395, 143] on textarea at bounding box center [302, 130] width 189 height 31
click at [12, 37] on mat-icon "arrow_back" at bounding box center [13, 38] width 7 height 7
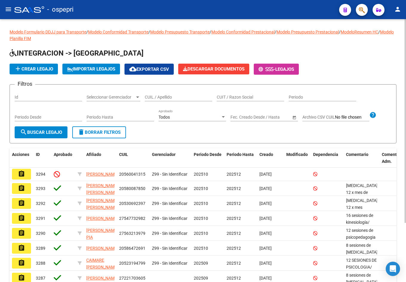
click at [182, 99] on input "CUIL / Apellido" at bounding box center [179, 97] width 68 height 5
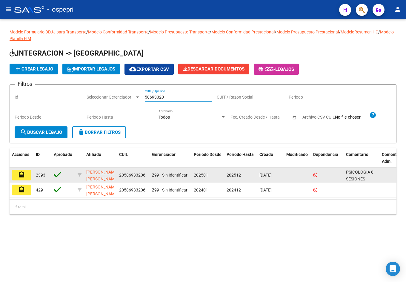
type input "58693320"
click at [27, 175] on button "assignment" at bounding box center [21, 175] width 19 height 11
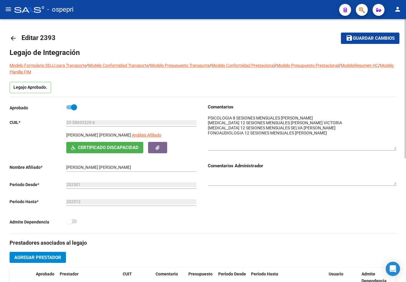
drag, startPoint x: 396, startPoint y: 123, endPoint x: 399, endPoint y: 147, distance: 23.5
click at [399, 147] on div "arrow_back Editar 2393 save Guardar cambios Legajo de Integración Modelo Formul…" at bounding box center [203, 267] width 406 height 496
click at [14, 39] on mat-icon "arrow_back" at bounding box center [13, 38] width 7 height 7
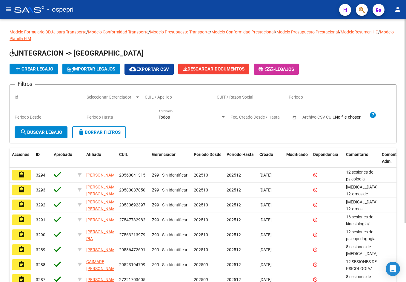
click at [163, 97] on input "CUIL / Apellido" at bounding box center [179, 97] width 68 height 5
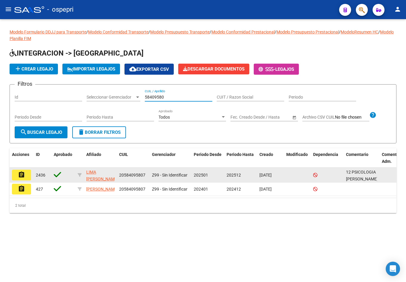
type input "58409580"
click at [24, 177] on mat-icon "assignment" at bounding box center [21, 174] width 7 height 7
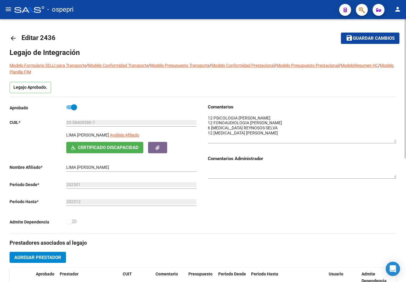
drag, startPoint x: 395, startPoint y: 124, endPoint x: 403, endPoint y: 140, distance: 18.0
click at [400, 140] on div "arrow_back Editar 2436 save Guardar cambios Legajo de Integración Modelo Formul…" at bounding box center [203, 267] width 406 height 496
click at [16, 36] on mat-icon "arrow_back" at bounding box center [13, 38] width 7 height 7
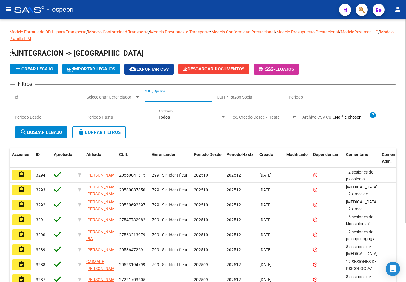
click at [164, 95] on input "CUIL / Apellido" at bounding box center [179, 97] width 68 height 5
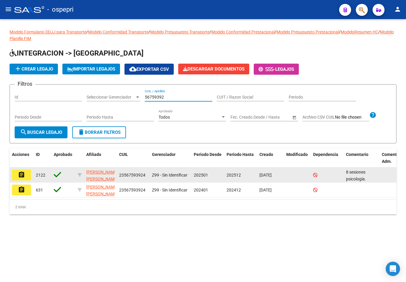
type input "56759392"
click at [22, 176] on mat-icon "assignment" at bounding box center [21, 174] width 7 height 7
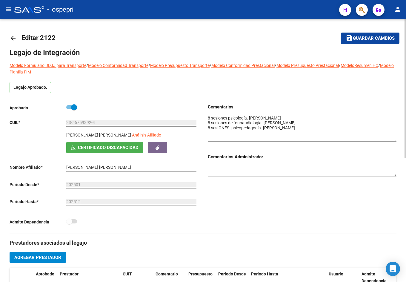
drag, startPoint x: 395, startPoint y: 125, endPoint x: 397, endPoint y: 139, distance: 14.5
click at [397, 139] on div "arrow_back Editar 2122 save Guardar cambios Legajo de Integración Modelo Formul…" at bounding box center [203, 267] width 406 height 496
click at [83, 123] on input "23-56759392-4" at bounding box center [131, 122] width 130 height 5
click at [12, 39] on mat-icon "arrow_back" at bounding box center [13, 38] width 7 height 7
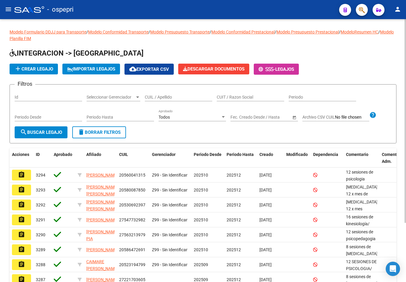
click at [151, 99] on input "CUIL / Apellido" at bounding box center [179, 97] width 68 height 5
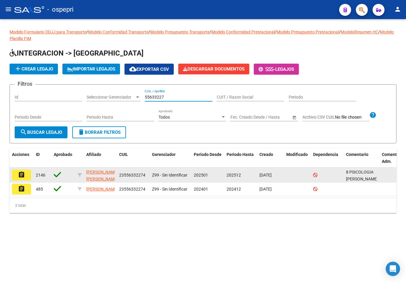
type input "55633227"
click at [26, 175] on button "assignment" at bounding box center [21, 175] width 19 height 11
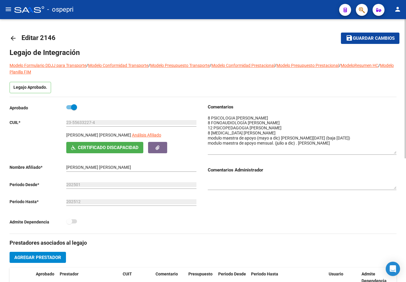
drag, startPoint x: 396, startPoint y: 123, endPoint x: 398, endPoint y: 151, distance: 27.5
click at [398, 151] on div "arrow_back Editar 2146 save Guardar cambios Legajo de Integración Modelo Formul…" at bounding box center [203, 267] width 406 height 496
click at [15, 39] on mat-icon "arrow_back" at bounding box center [13, 38] width 7 height 7
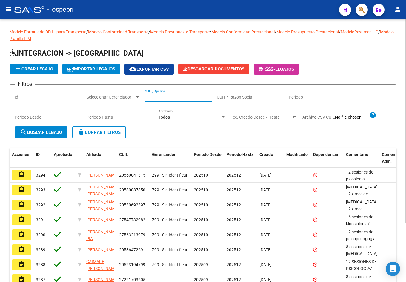
click at [166, 97] on input "CUIL / Apellido" at bounding box center [179, 97] width 68 height 5
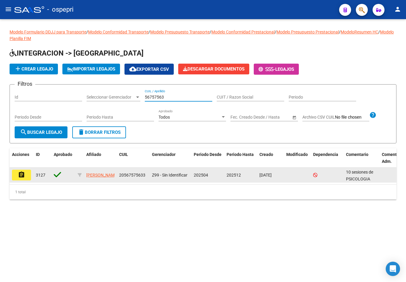
type input "56757563"
click at [20, 177] on mat-icon "assignment" at bounding box center [21, 174] width 7 height 7
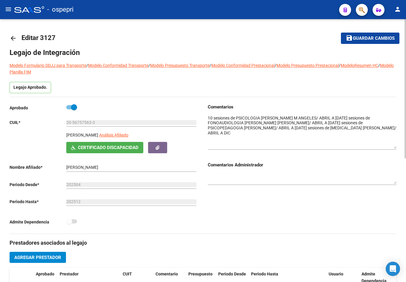
drag, startPoint x: 394, startPoint y: 125, endPoint x: 400, endPoint y: 147, distance: 23.0
click at [400, 147] on div "arrow_back Editar 3127 save Guardar cambios Legajo de Integración Modelo Formul…" at bounding box center [203, 267] width 406 height 496
